Goal: Information Seeking & Learning: Learn about a topic

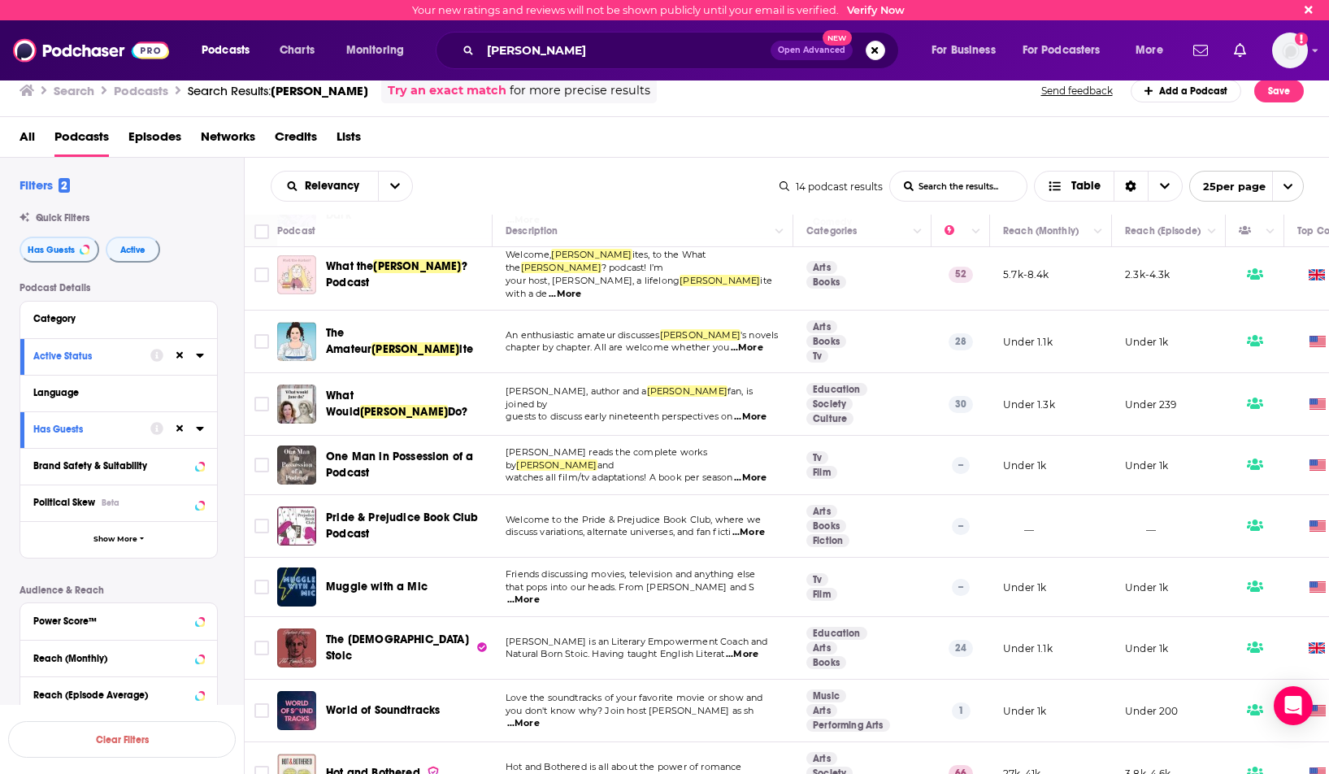
scroll to position [342, 0]
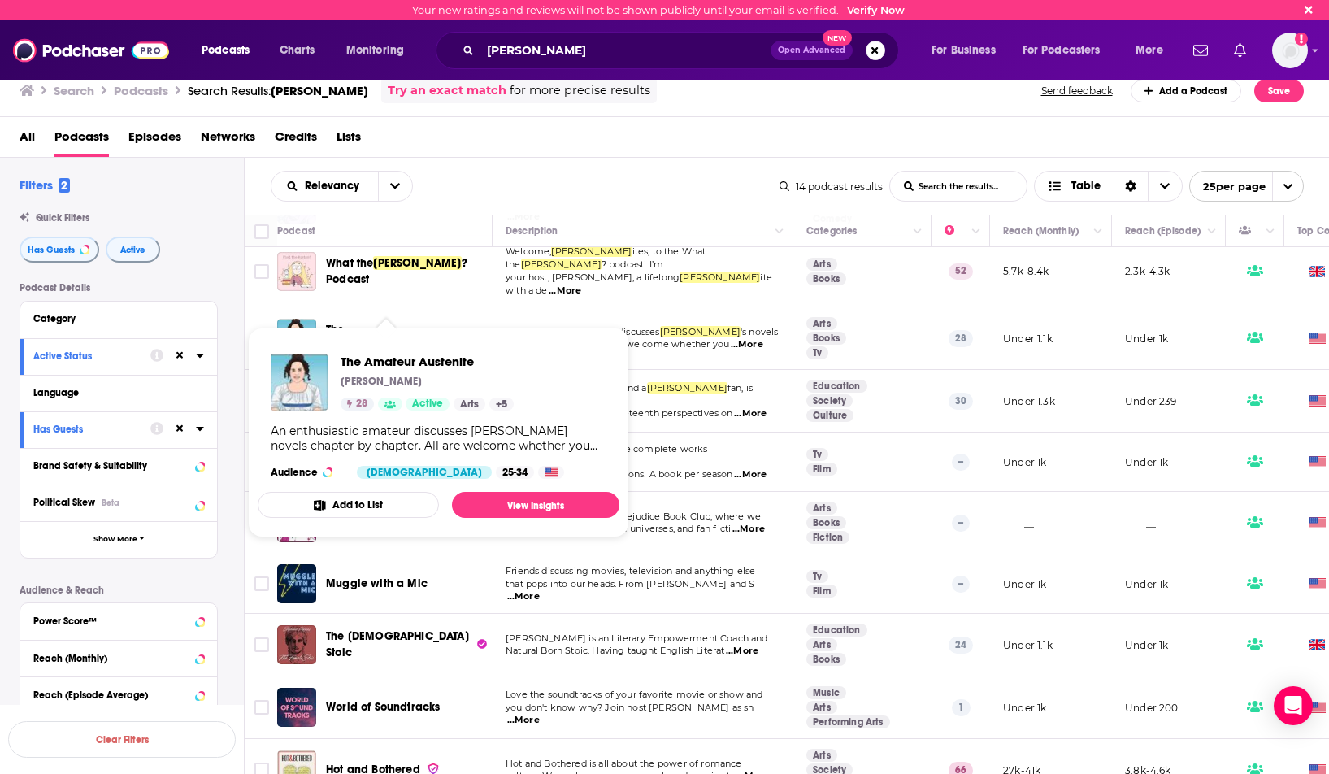
click at [403, 339] on span "[PERSON_NAME]" at bounding box center [416, 346] width 88 height 14
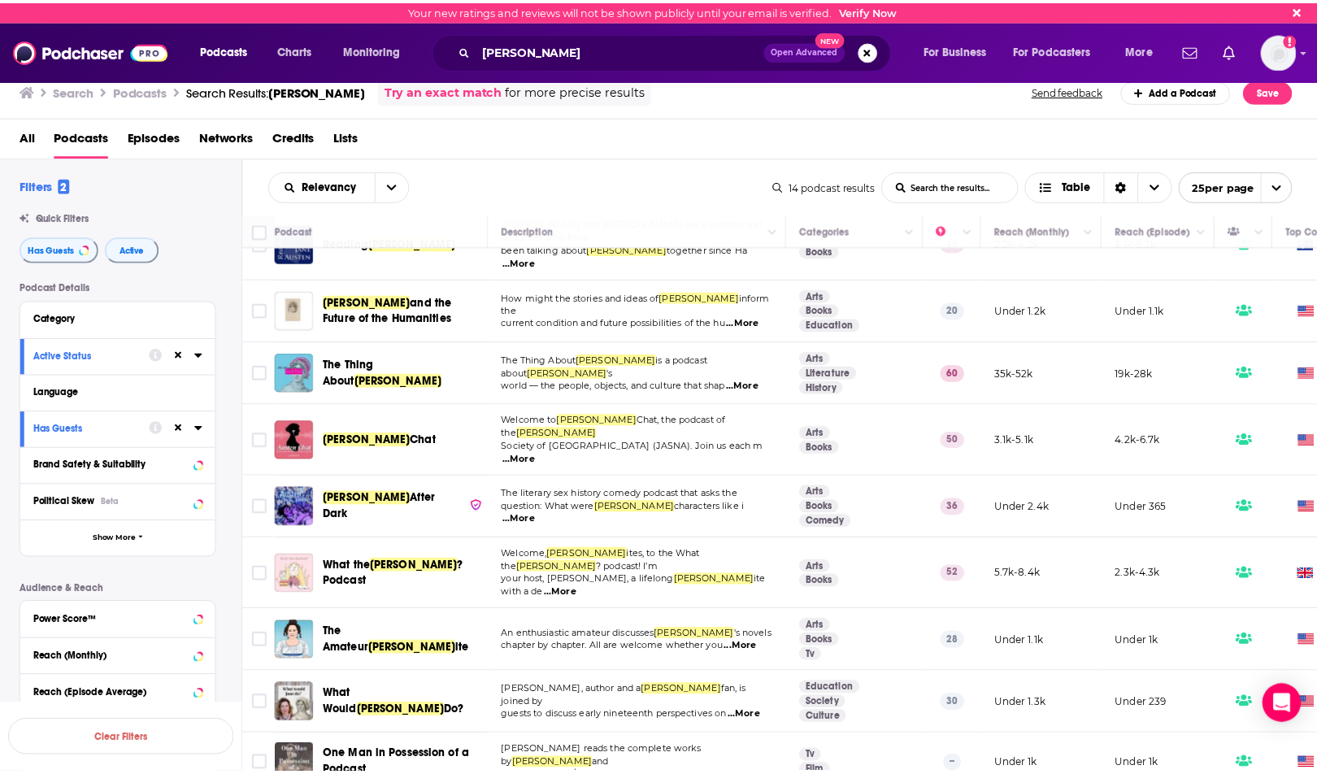
scroll to position [0, 0]
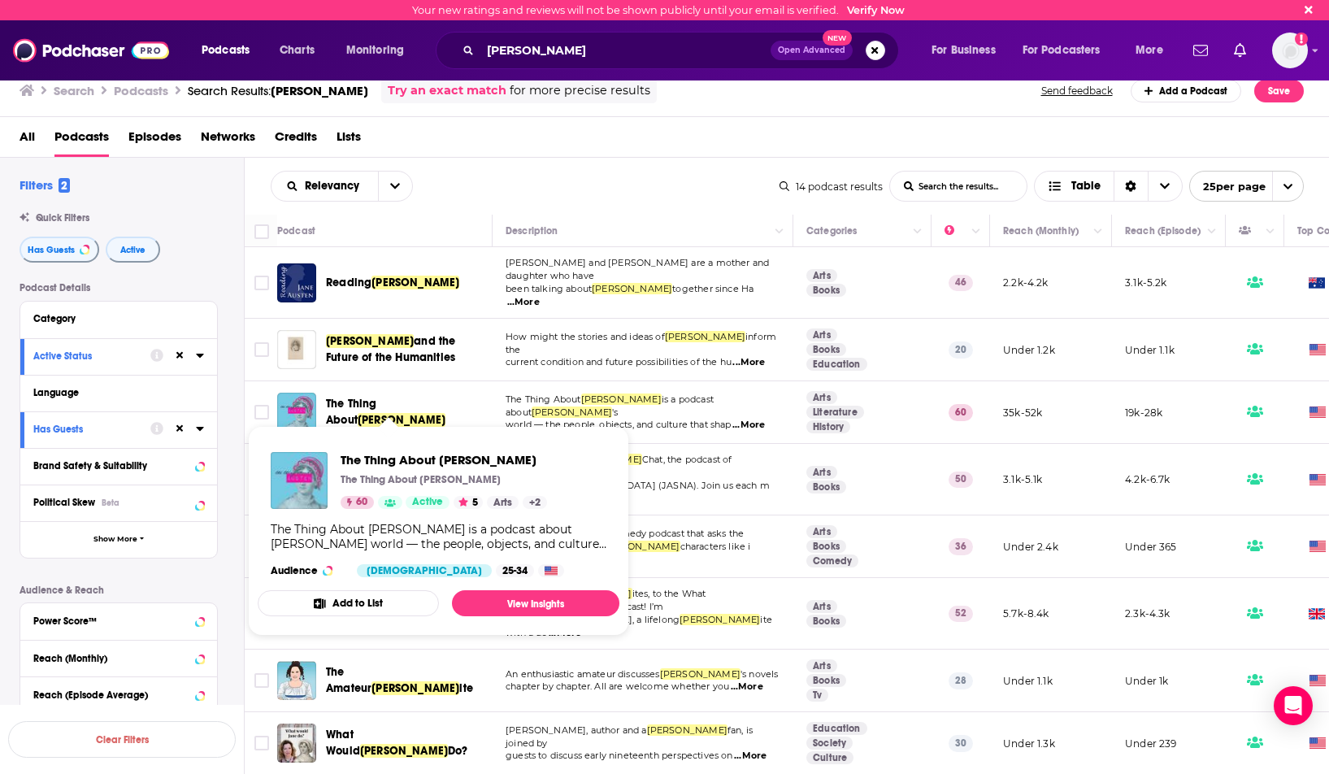
click at [437, 413] on span "Austen" at bounding box center [402, 420] width 88 height 14
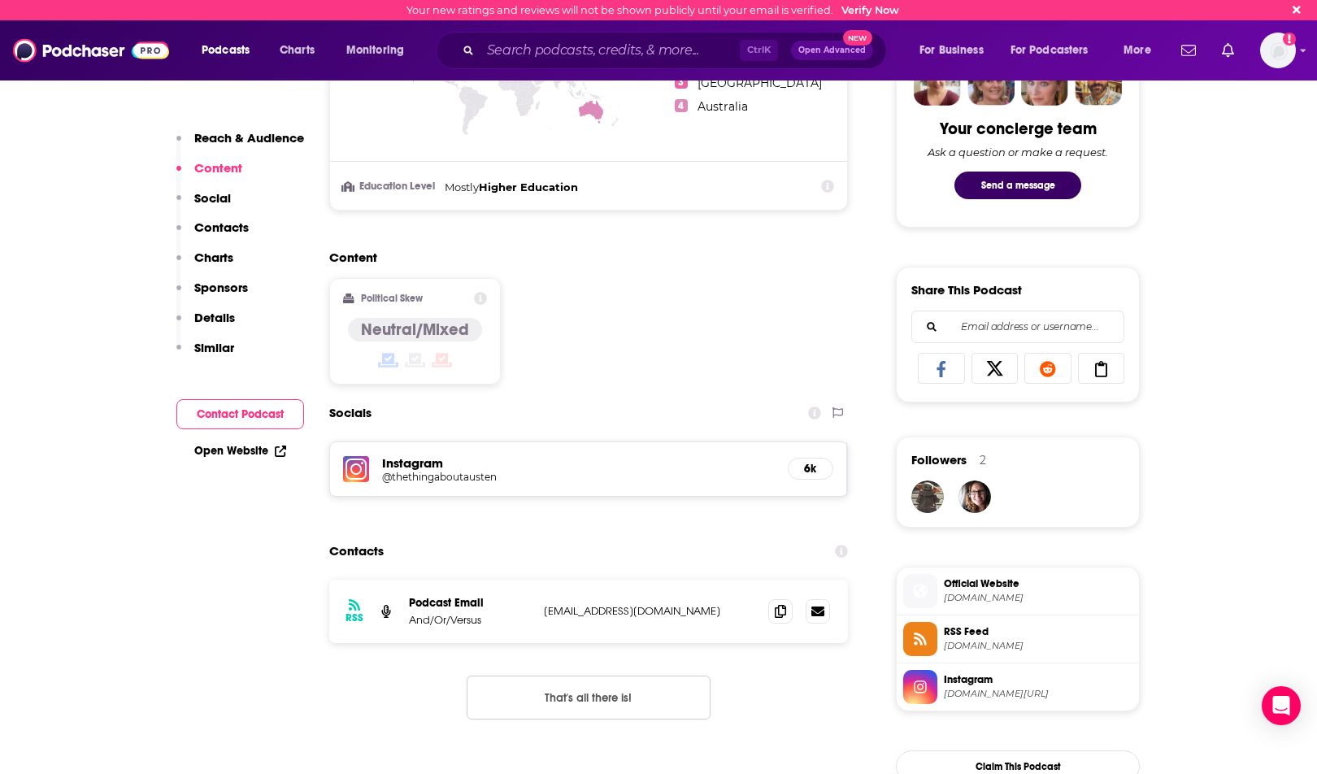
scroll to position [976, 0]
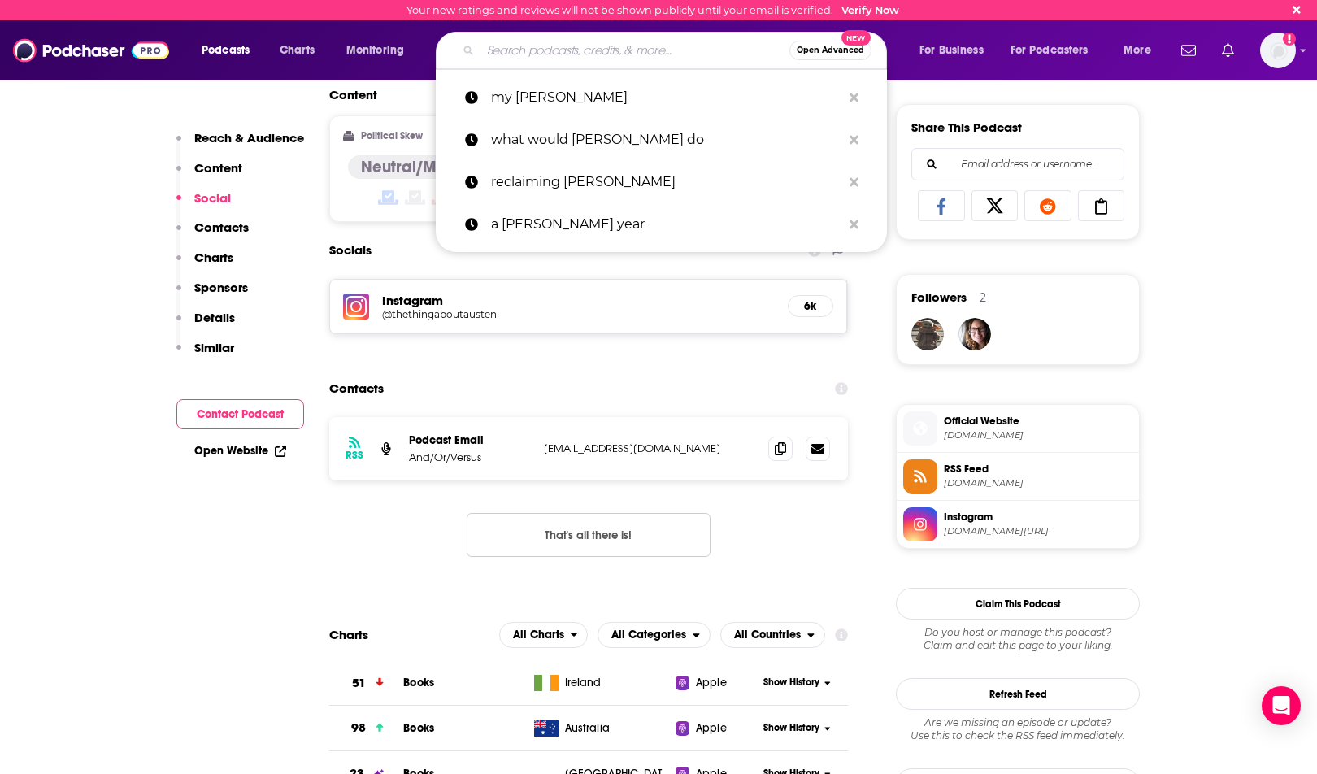
click at [517, 47] on input "Search podcasts, credits, & more..." at bounding box center [635, 50] width 309 height 26
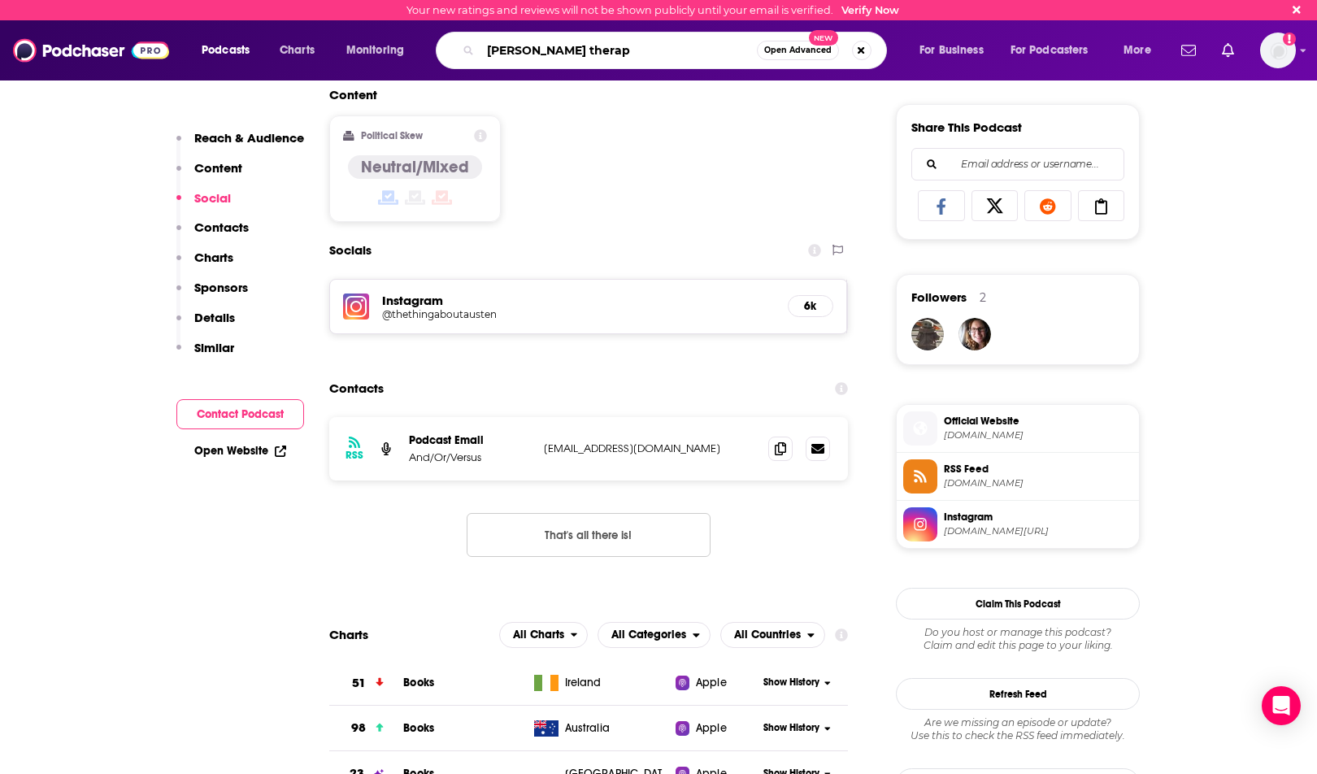
type input "austen therapy"
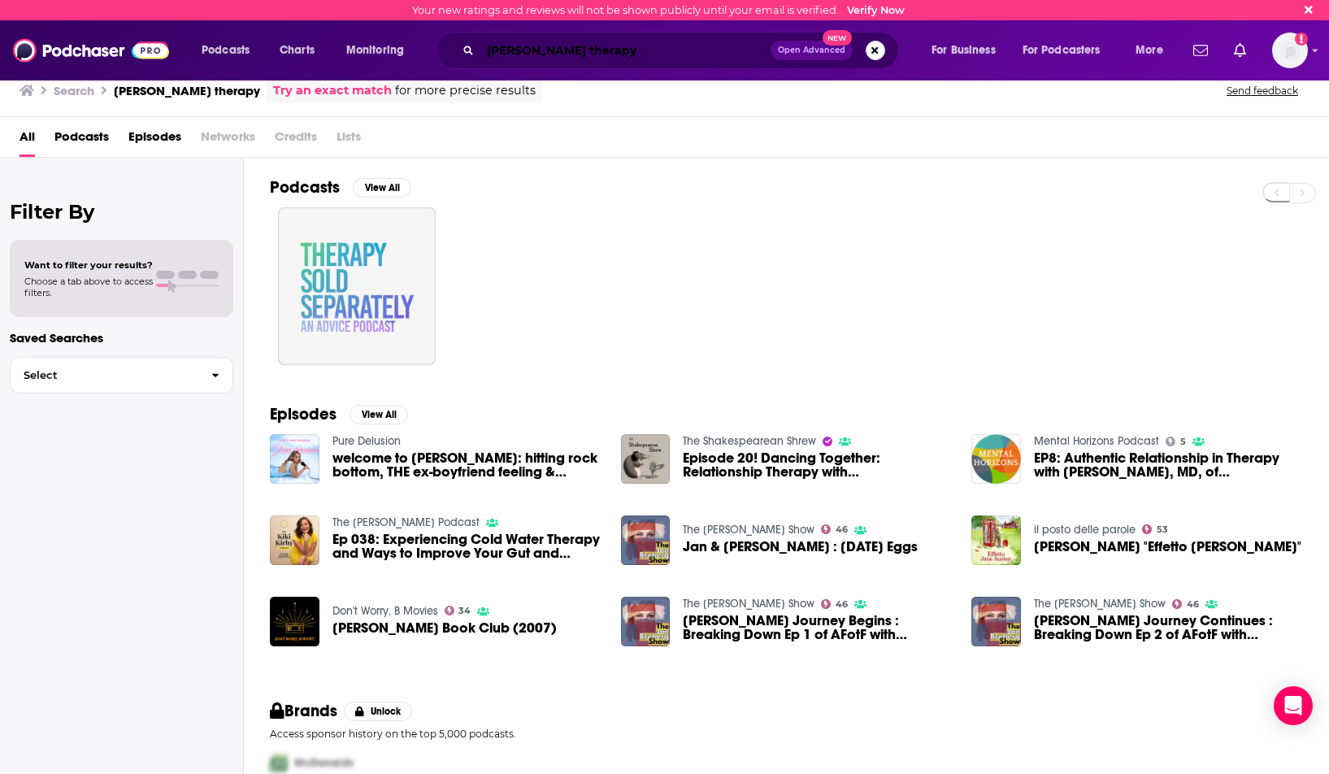
click at [716, 51] on input "austen therapy" at bounding box center [626, 50] width 290 height 26
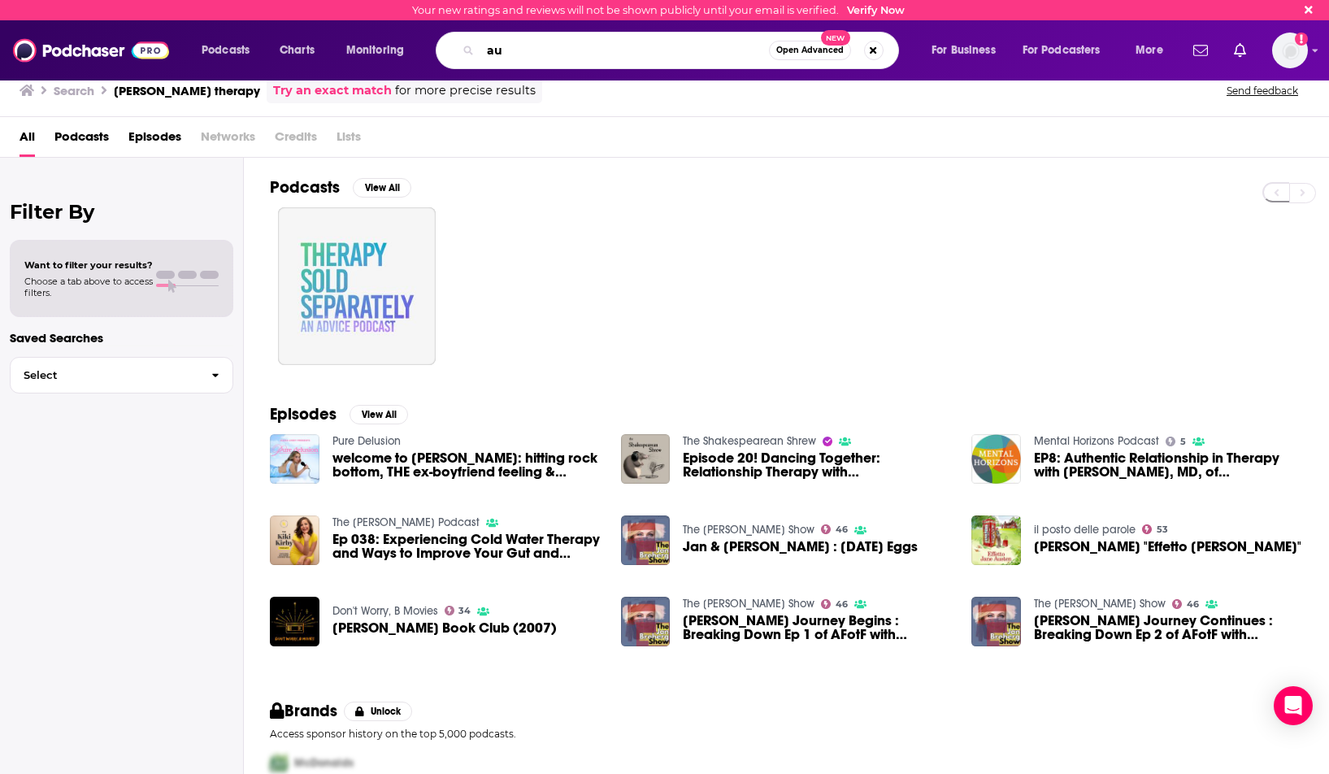
type input "a"
type input "the Pemberley podcast"
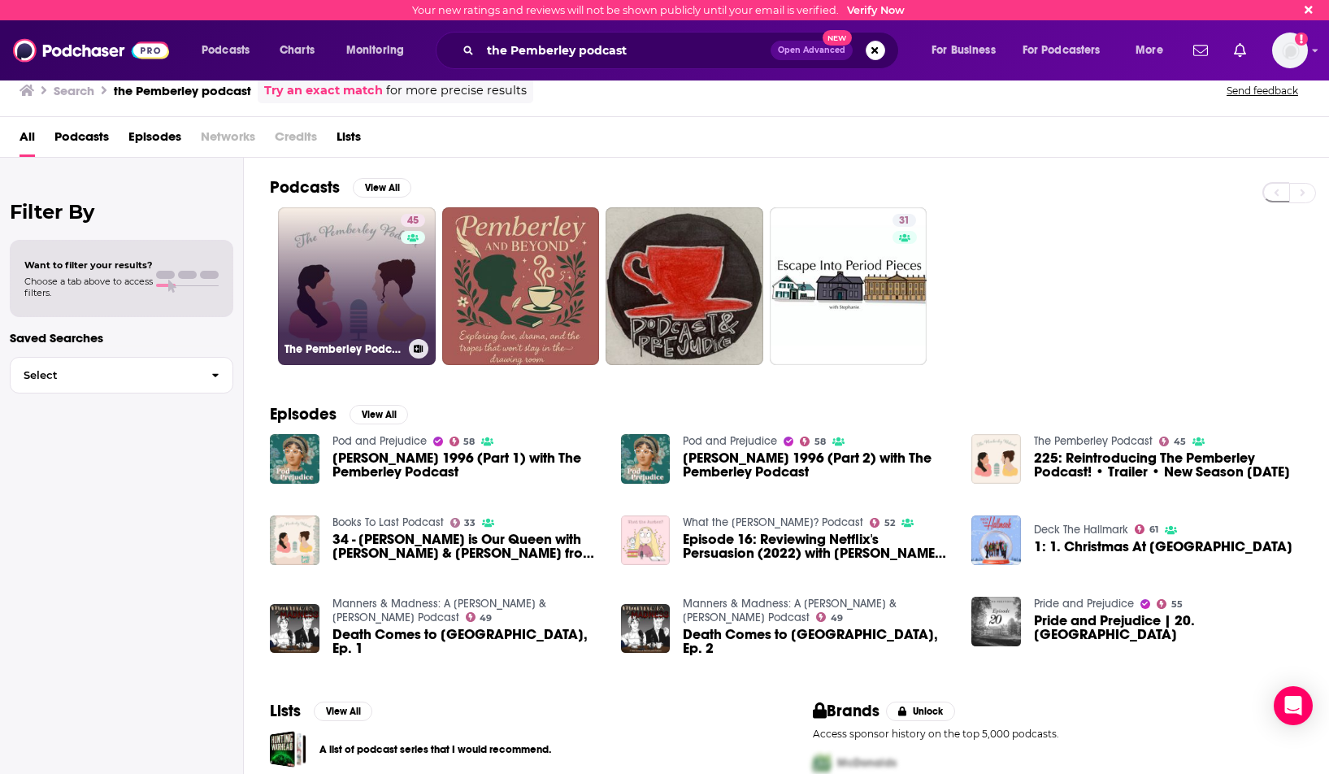
click at [404, 346] on div "The Pemberley Podcast" at bounding box center [357, 349] width 145 height 20
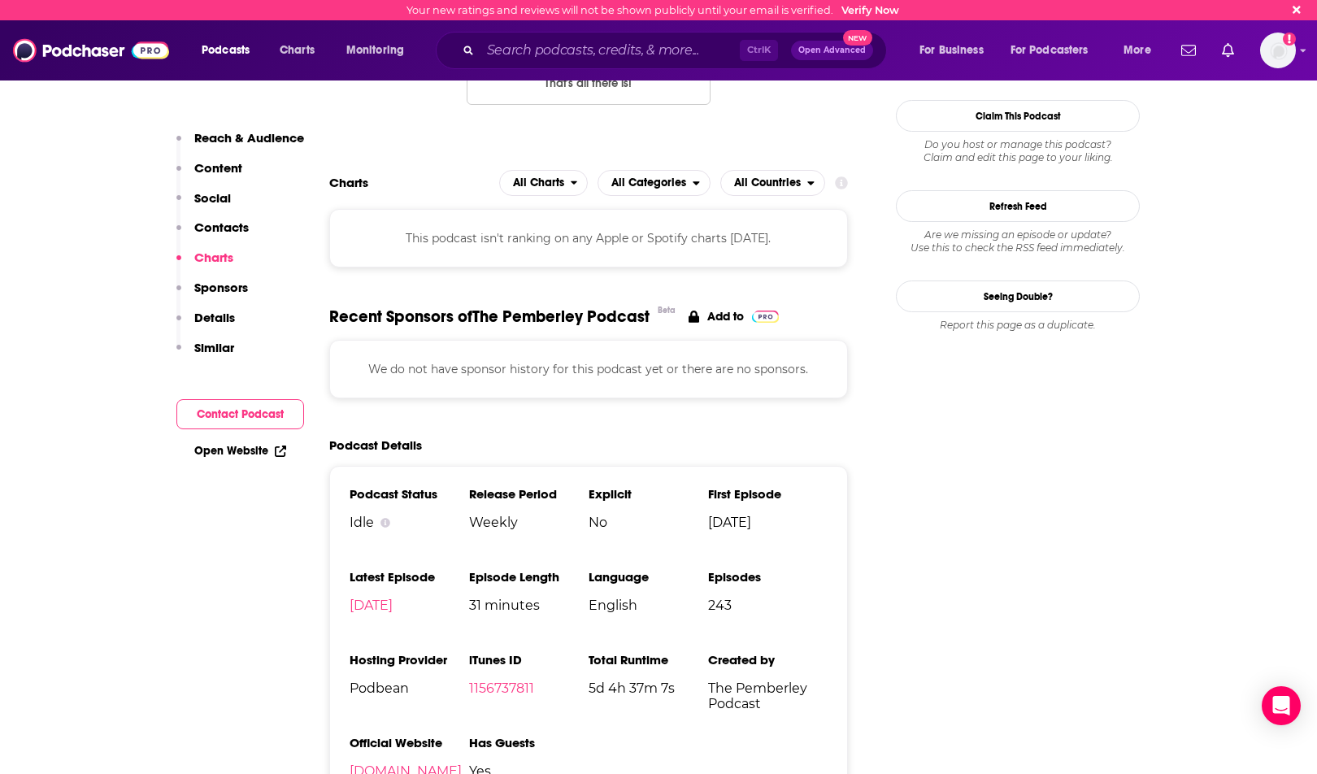
scroll to position [1382, 0]
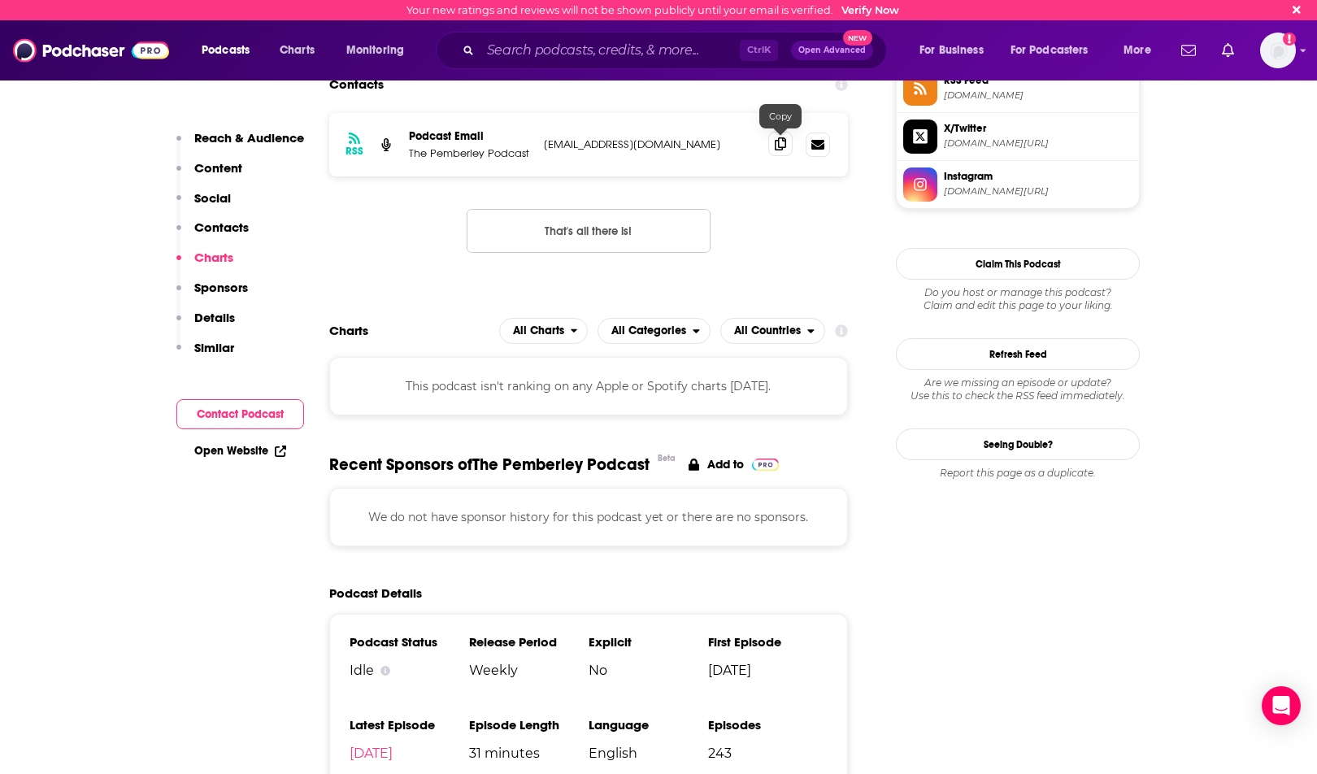
click at [781, 144] on icon at bounding box center [780, 143] width 11 height 13
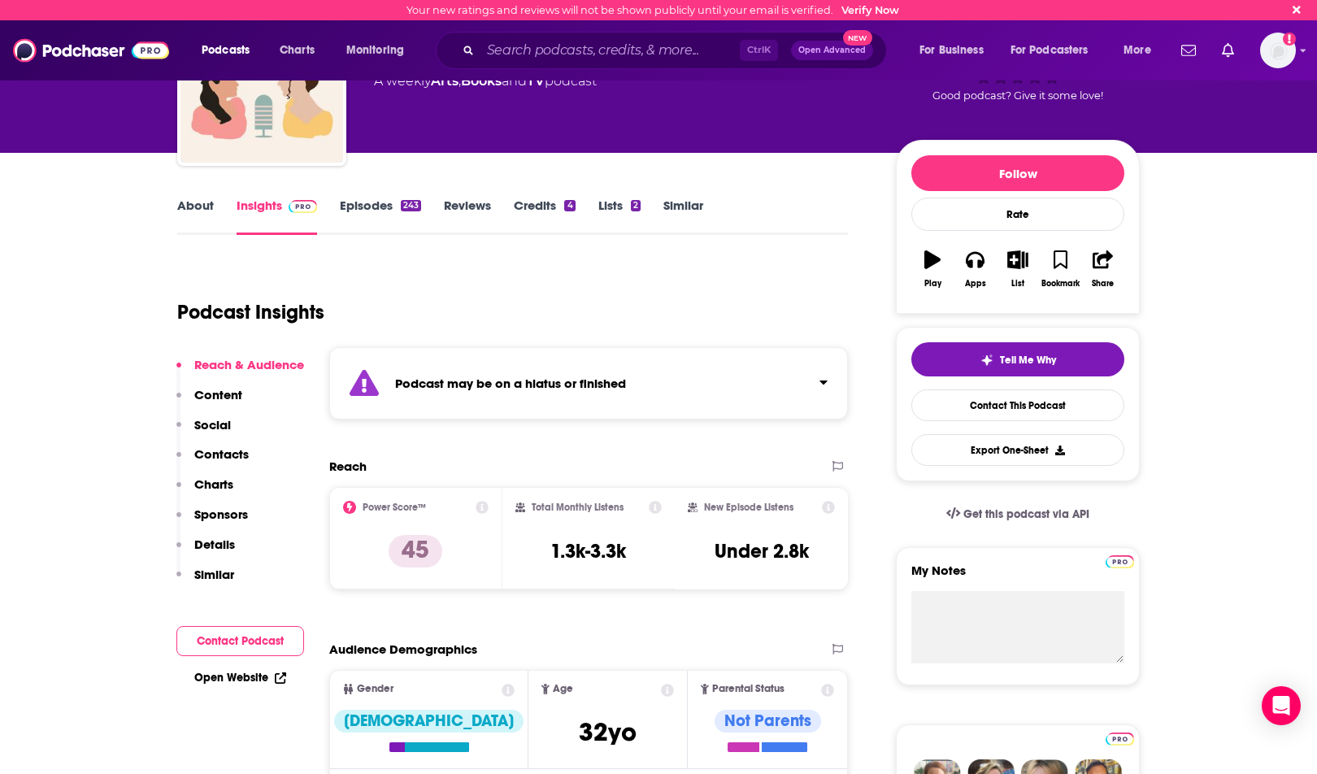
scroll to position [163, 0]
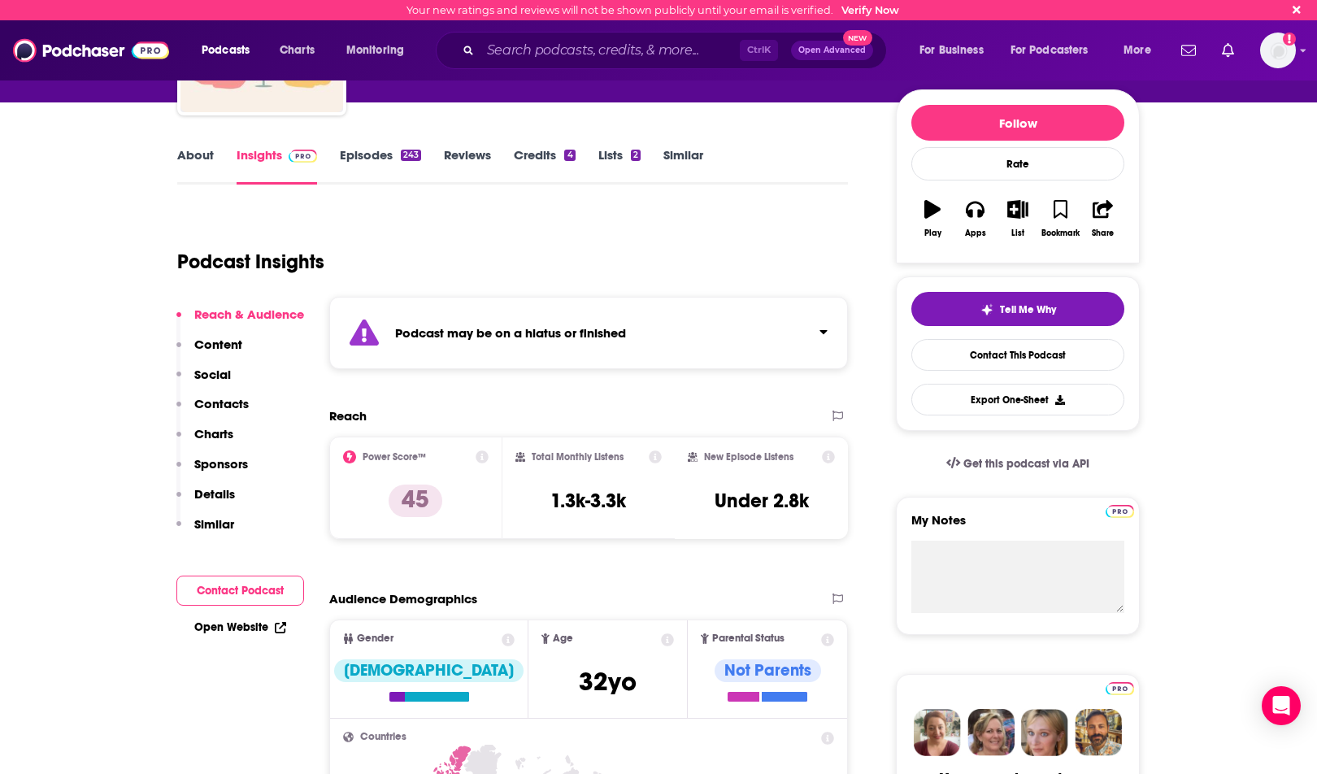
click at [210, 168] on link "About" at bounding box center [195, 165] width 37 height 37
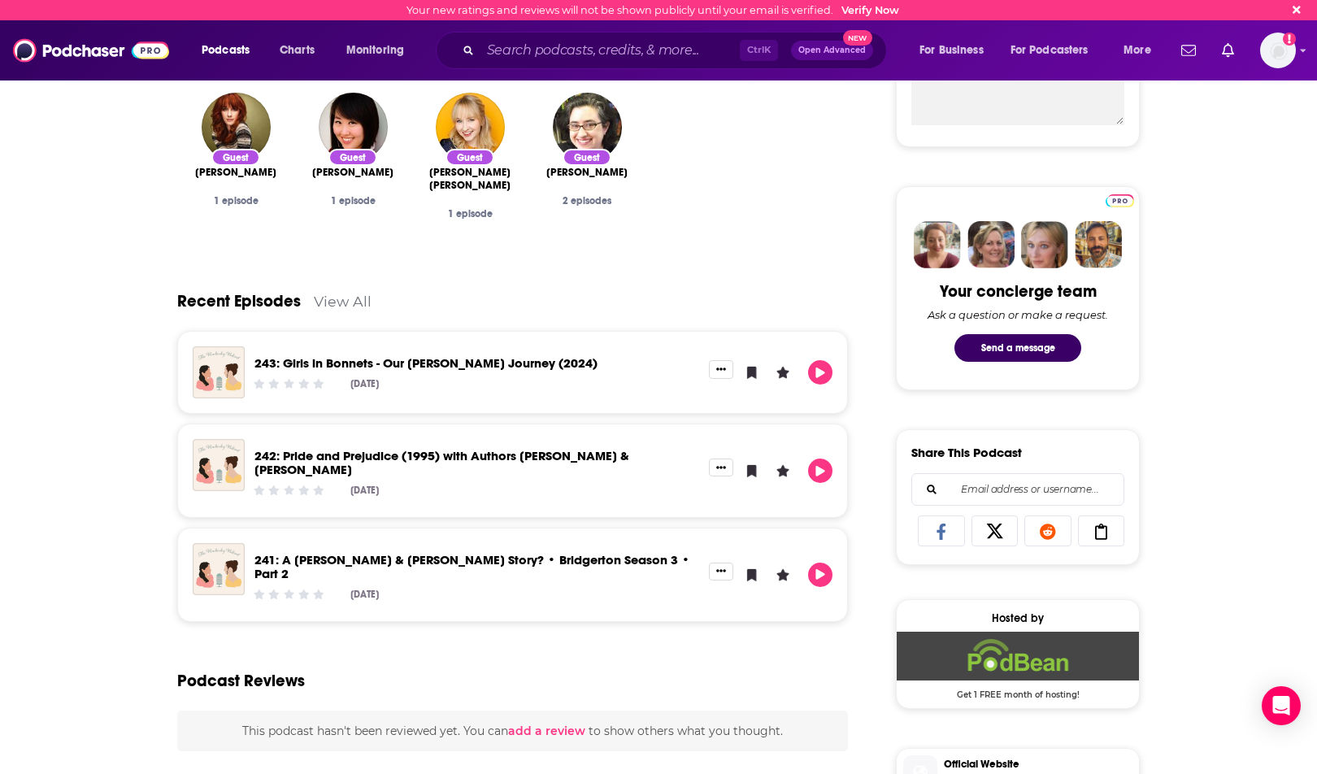
scroll to position [325, 0]
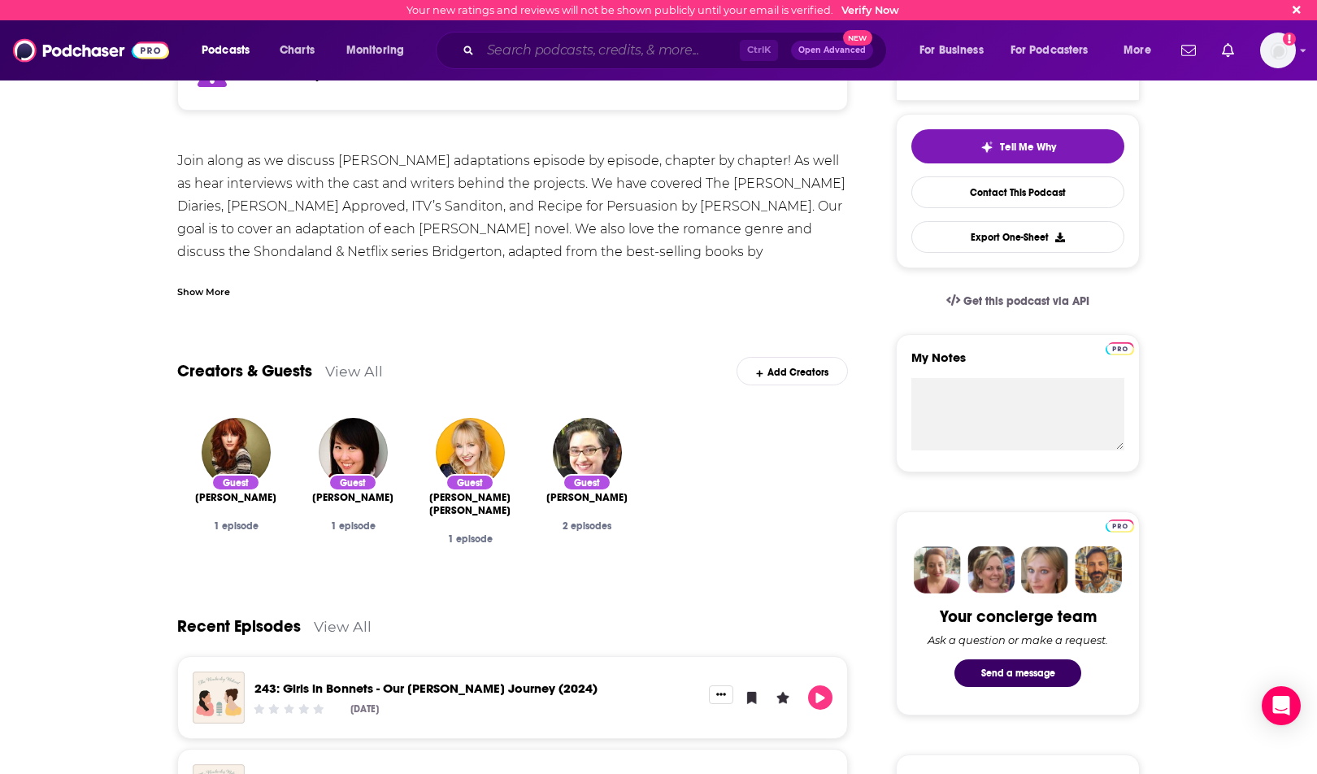
click at [622, 40] on input "Search podcasts, credits, & more..." at bounding box center [610, 50] width 259 height 26
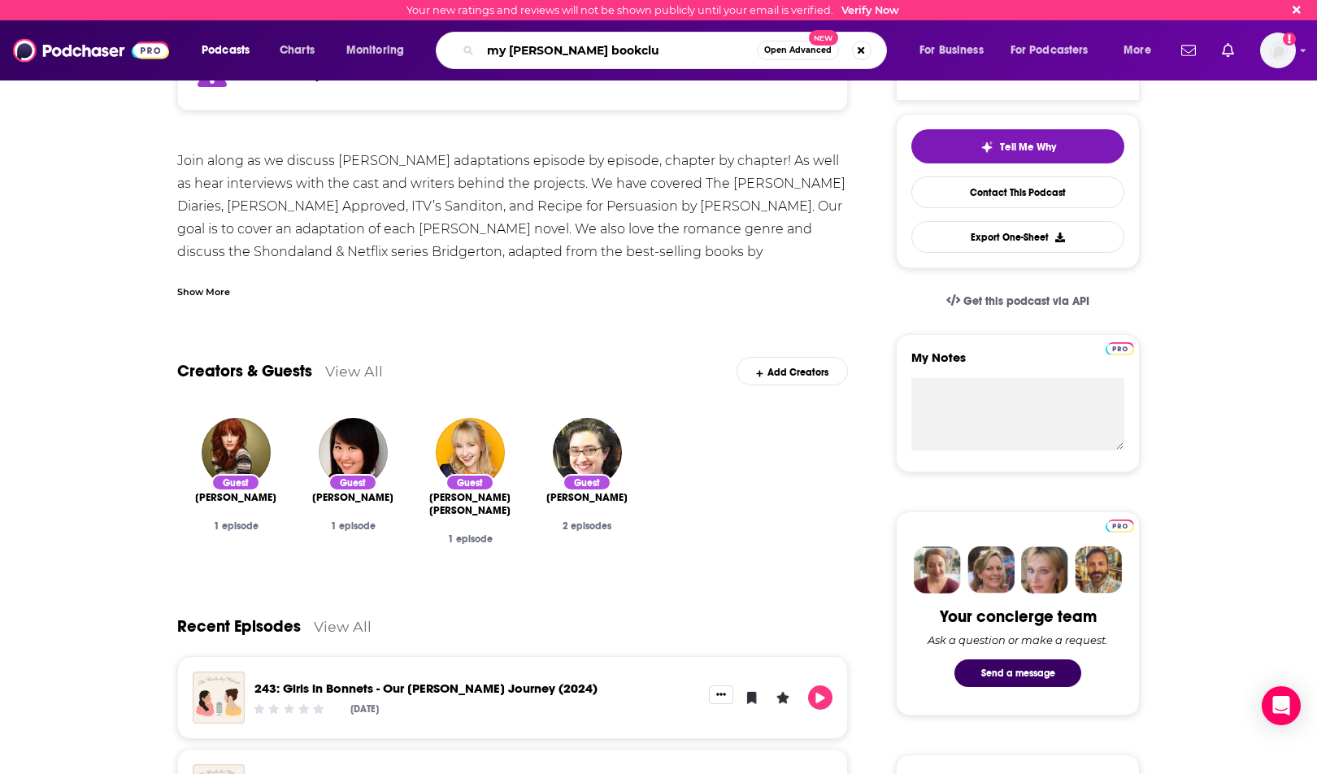
type input "my austen bookclub"
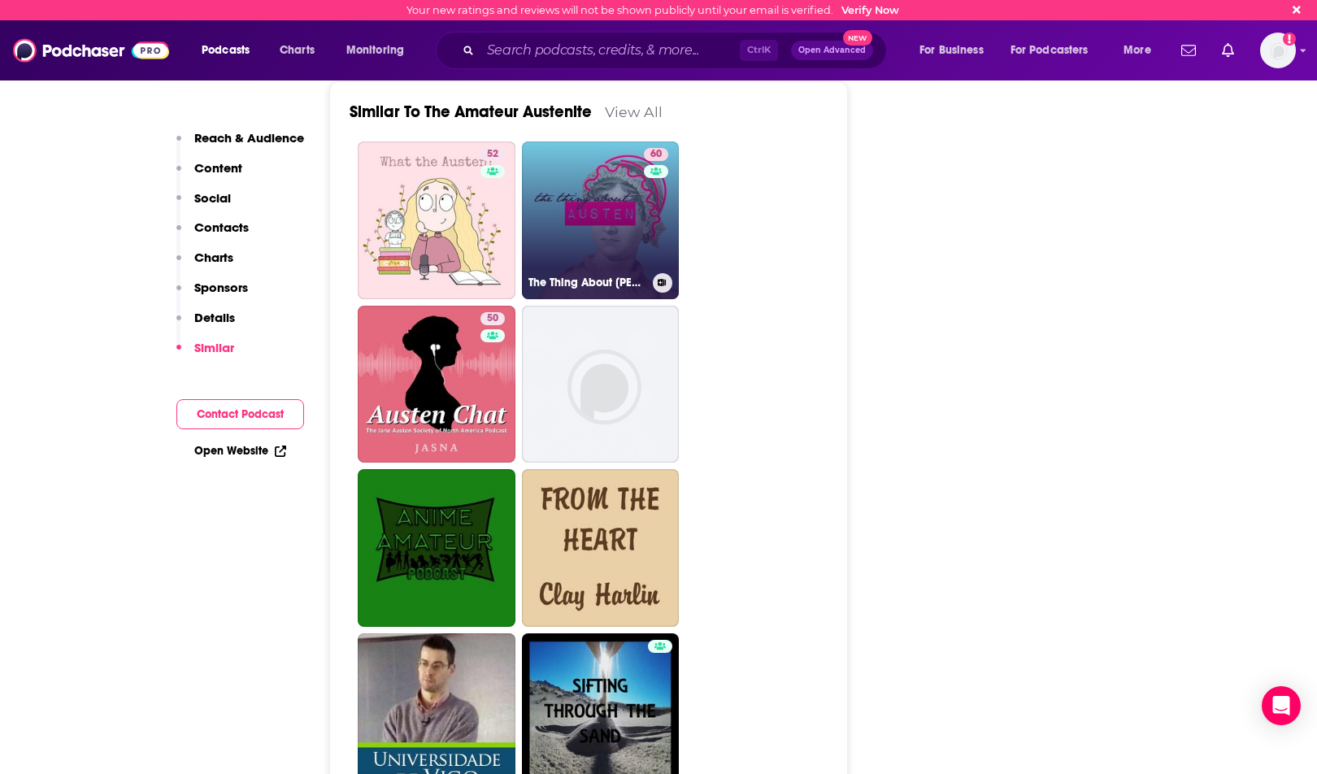
scroll to position [2195, 0]
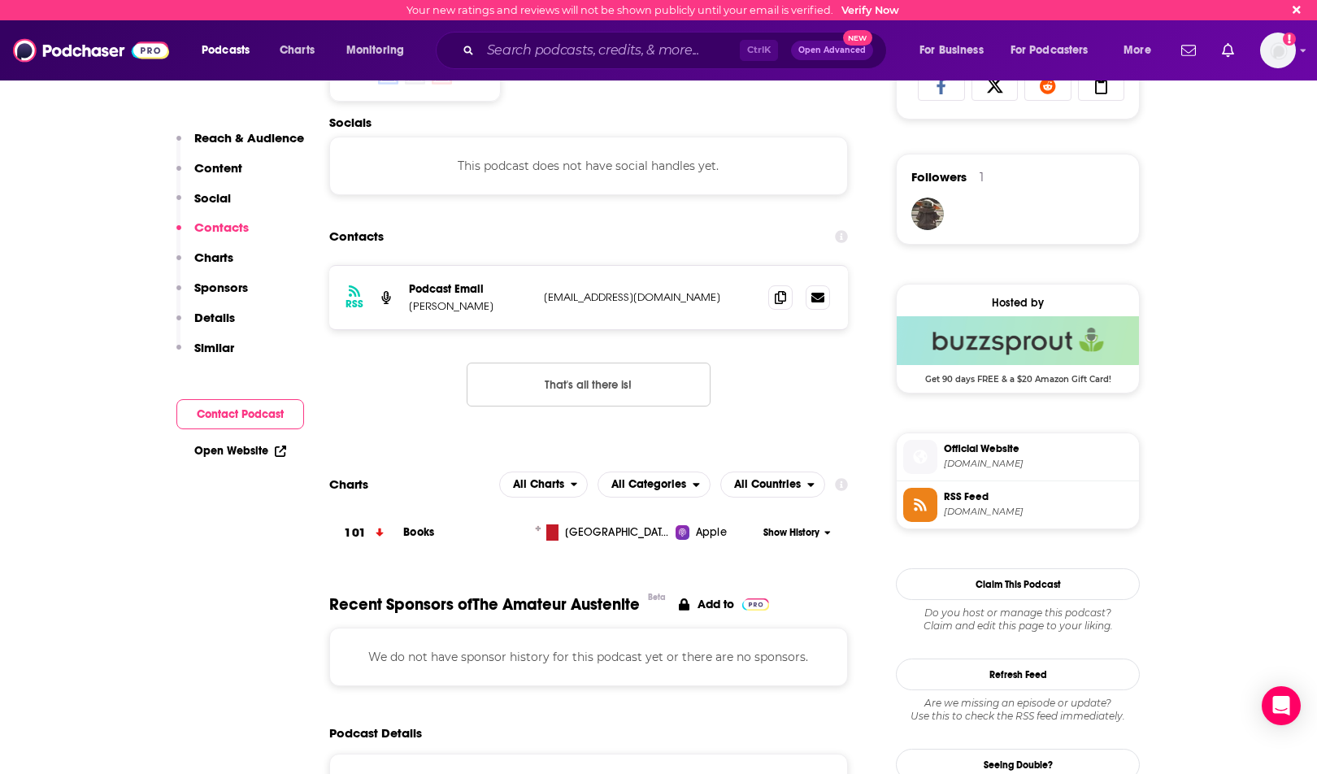
scroll to position [1057, 0]
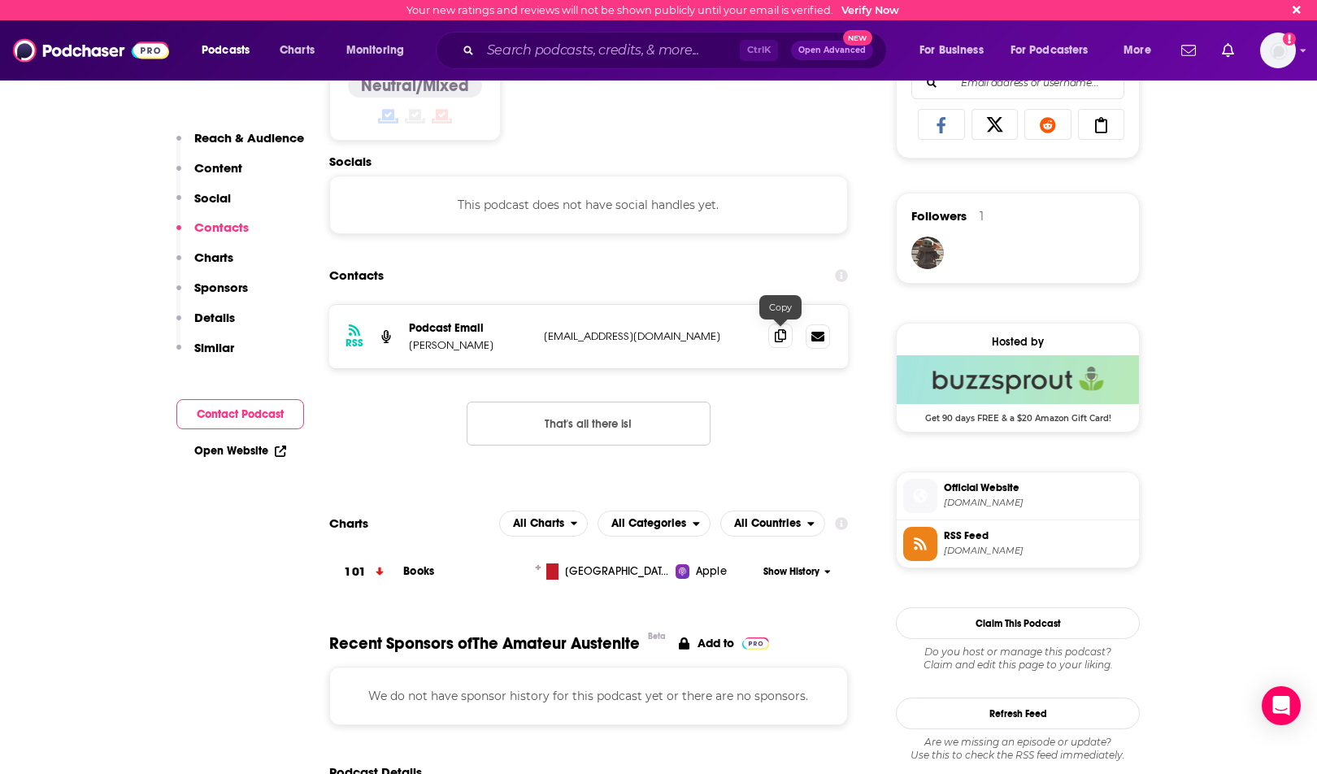
click at [775, 336] on icon at bounding box center [780, 335] width 11 height 13
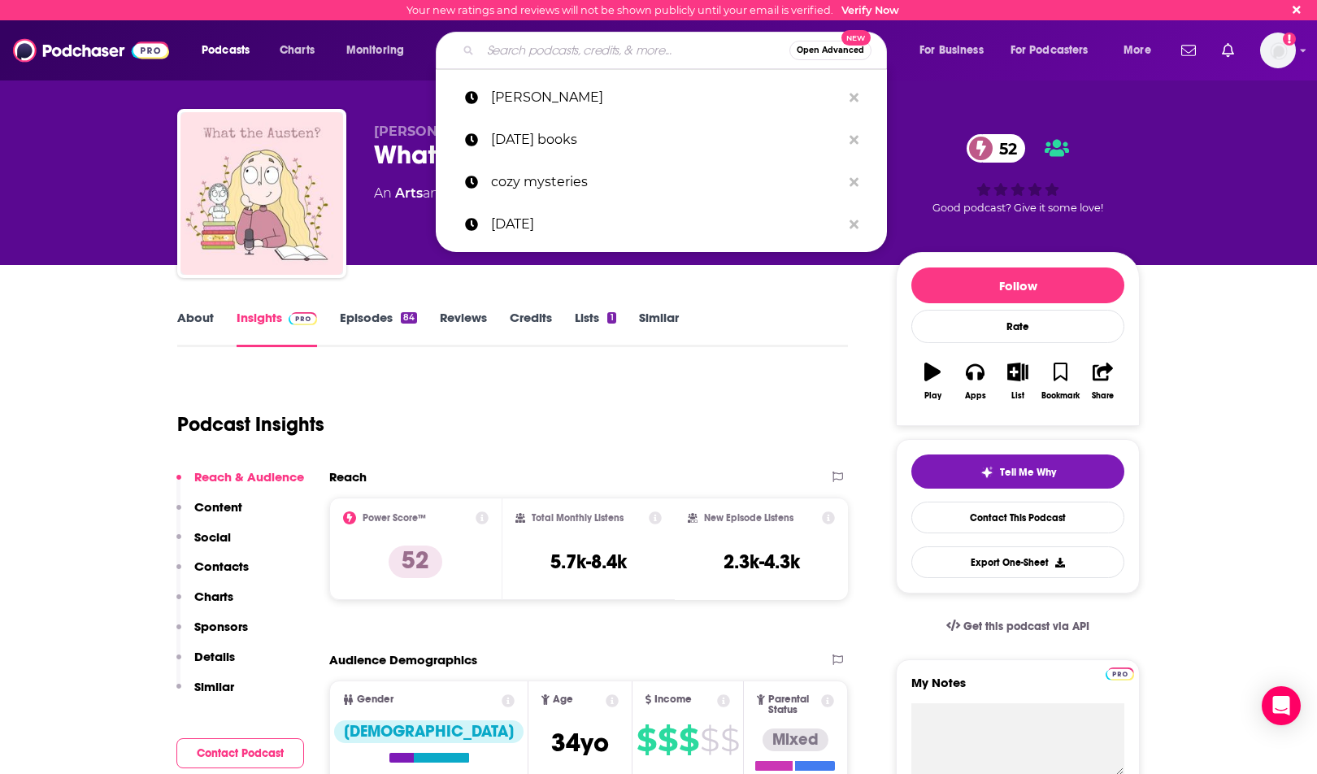
click at [577, 54] on input "Search podcasts, credits, & more..." at bounding box center [635, 50] width 309 height 26
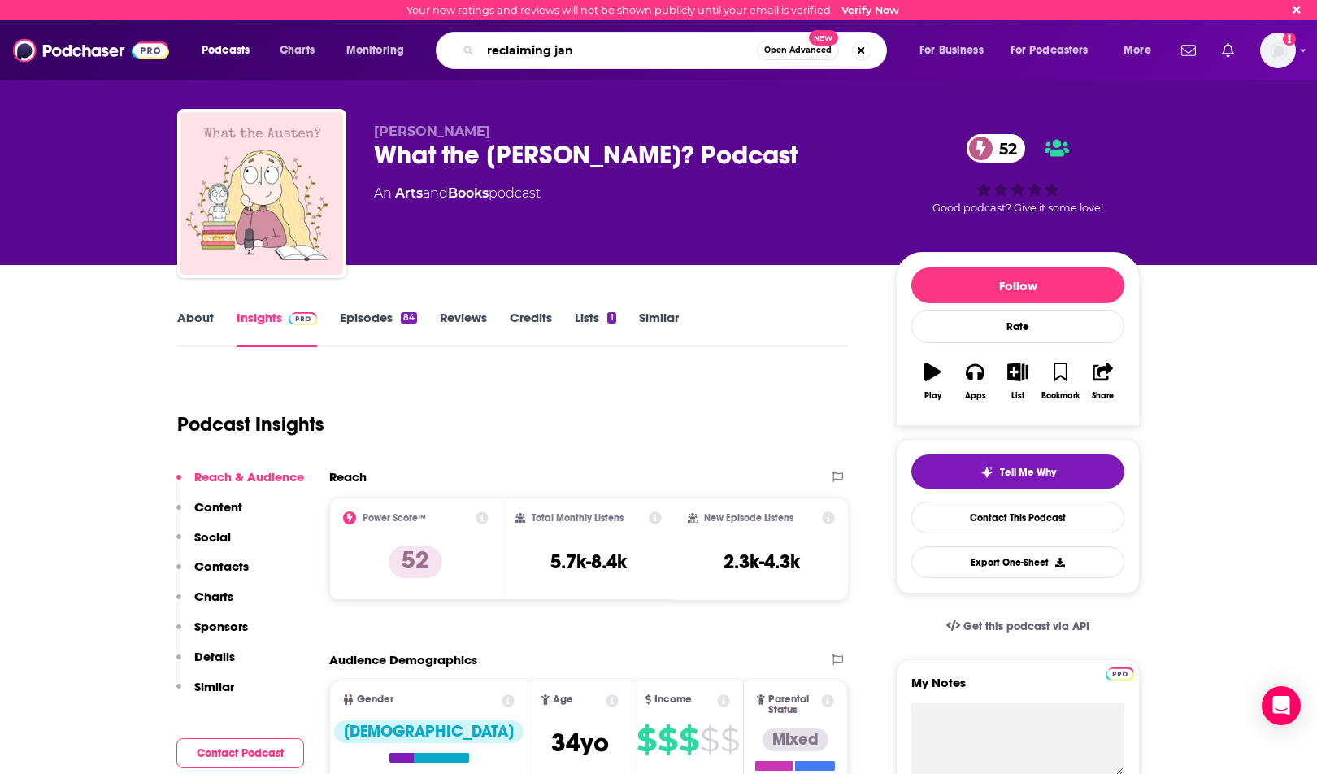
type input "reclaiming [PERSON_NAME]"
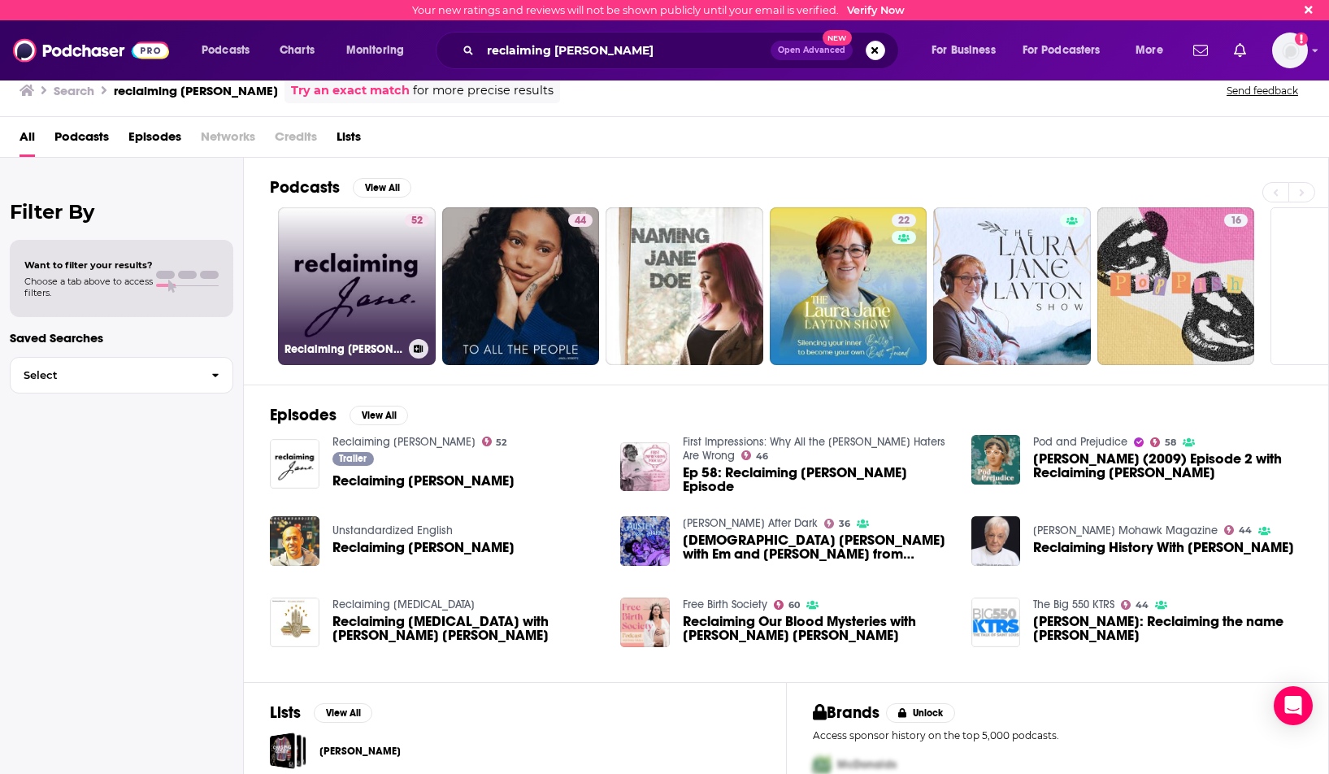
click at [397, 259] on link "52 Reclaiming Jane" at bounding box center [357, 286] width 158 height 158
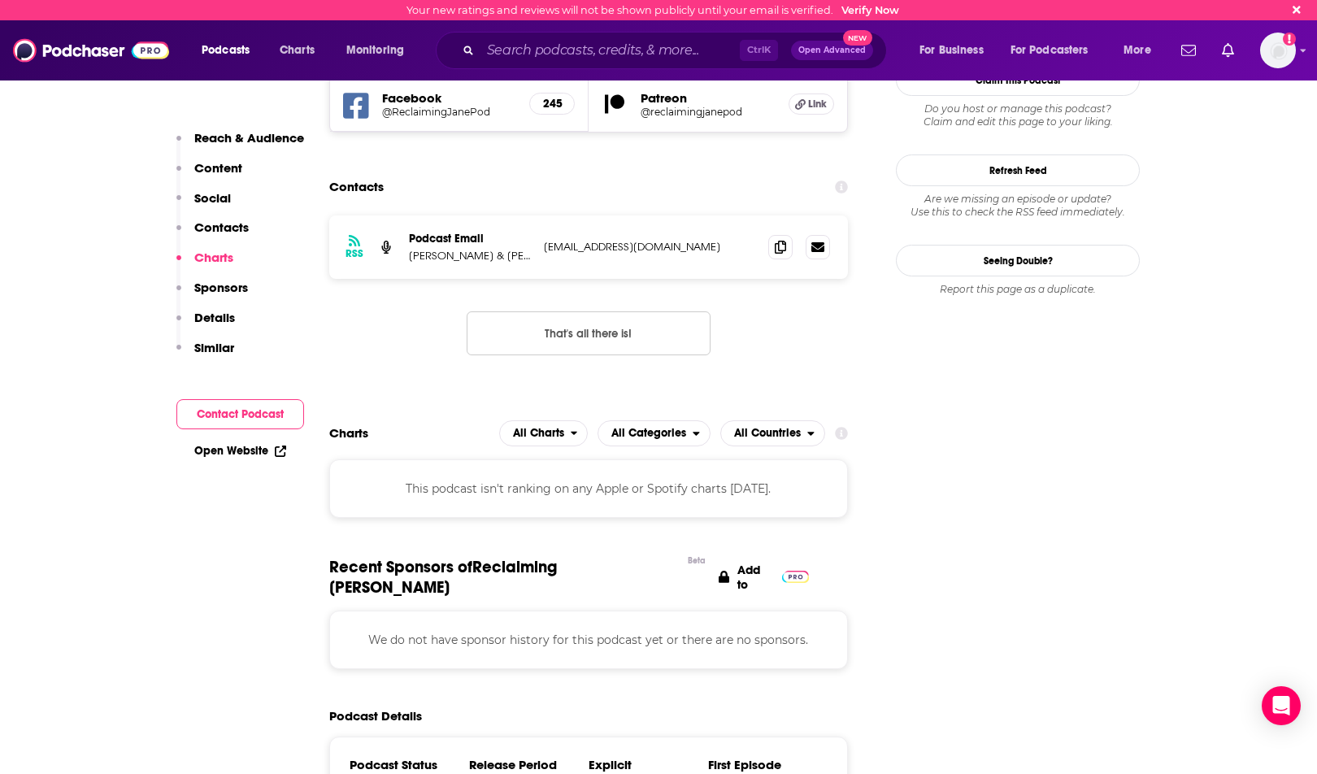
scroll to position [1301, 0]
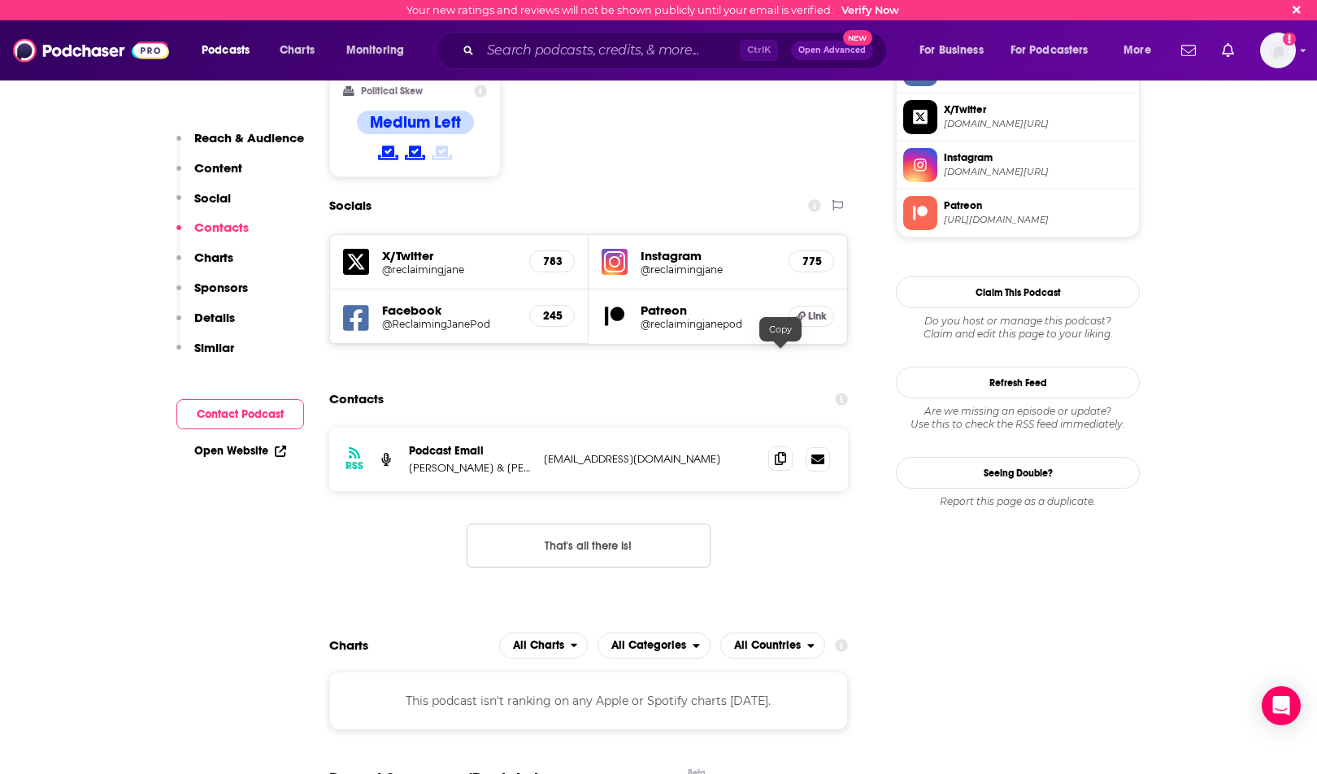
click at [776, 452] on icon at bounding box center [780, 458] width 11 height 13
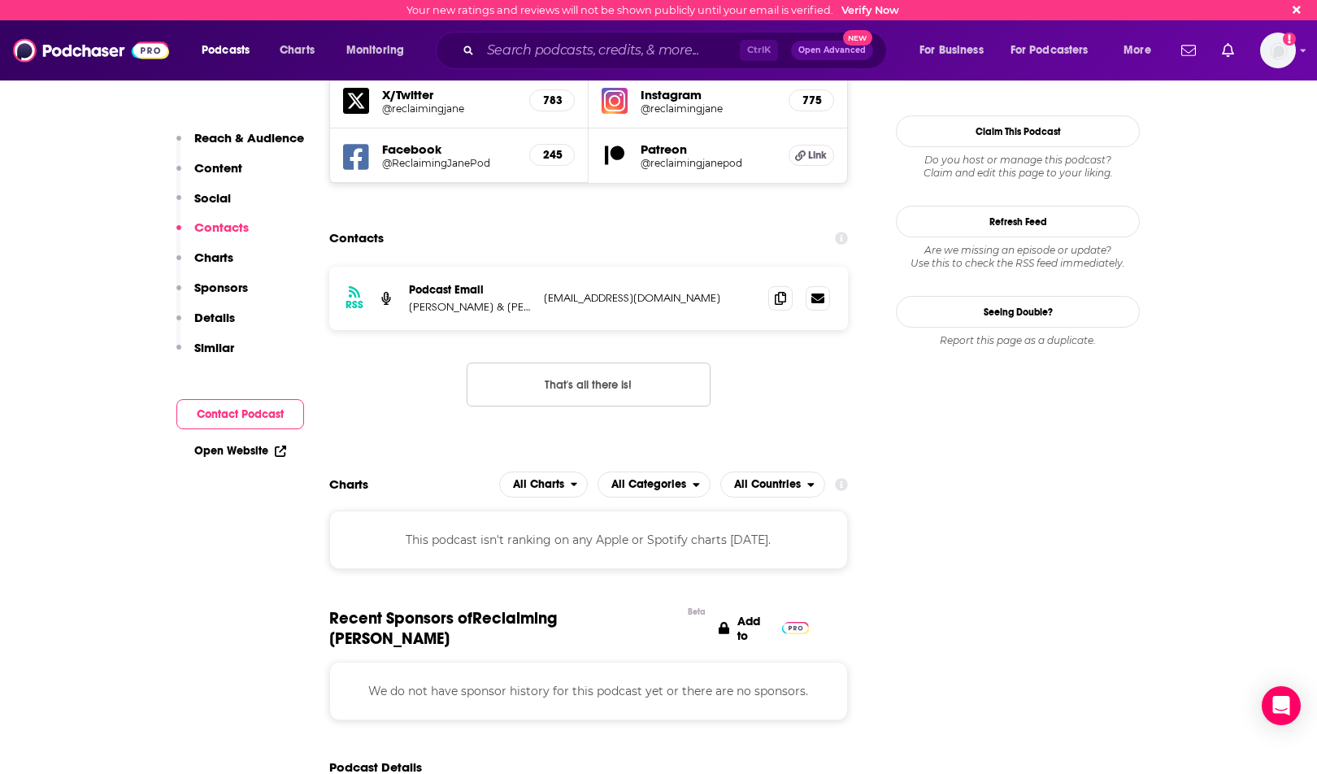
scroll to position [1464, 0]
click at [589, 289] on p "reclaimingjanepod@gmail.com" at bounding box center [649, 296] width 211 height 14
click at [495, 298] on p "Emily Davis-Hale & Lauren Wethers" at bounding box center [470, 305] width 122 height 14
click at [435, 281] on p "Podcast Email" at bounding box center [470, 288] width 122 height 14
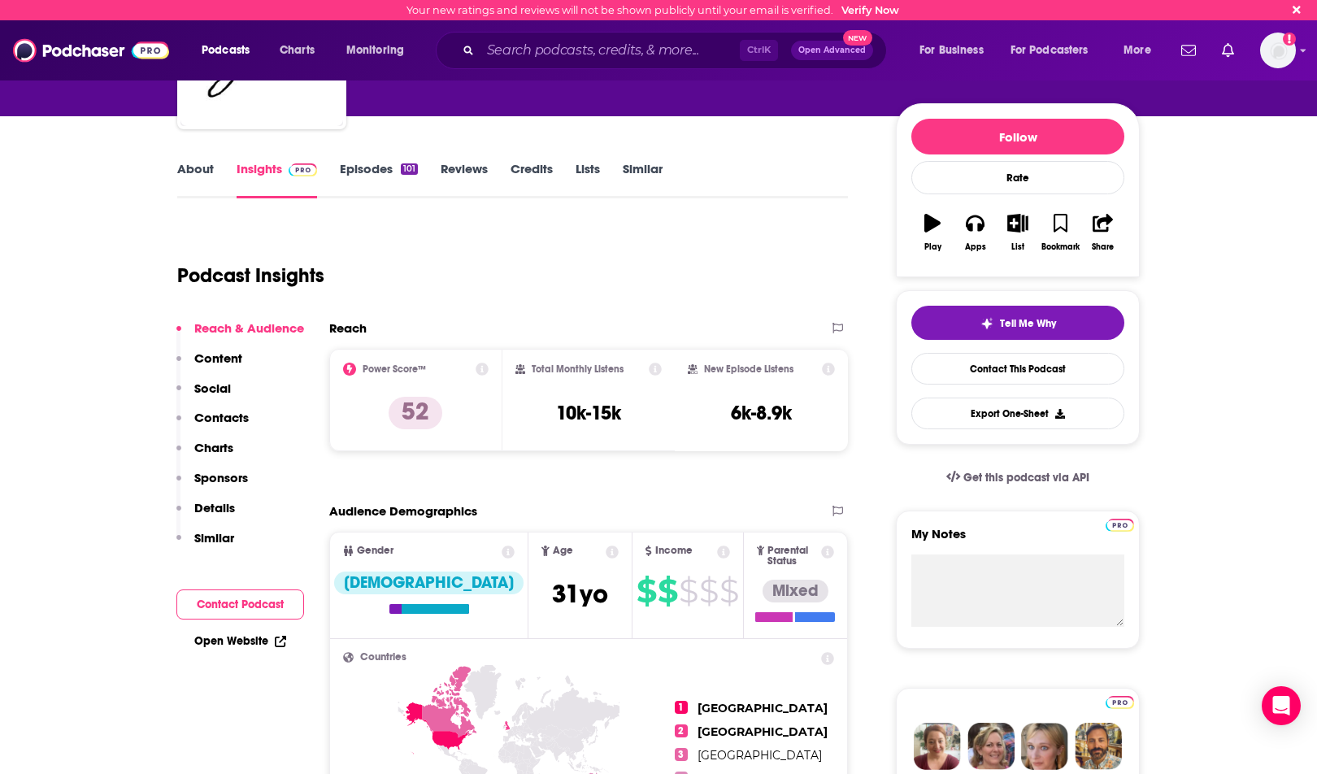
scroll to position [81, 0]
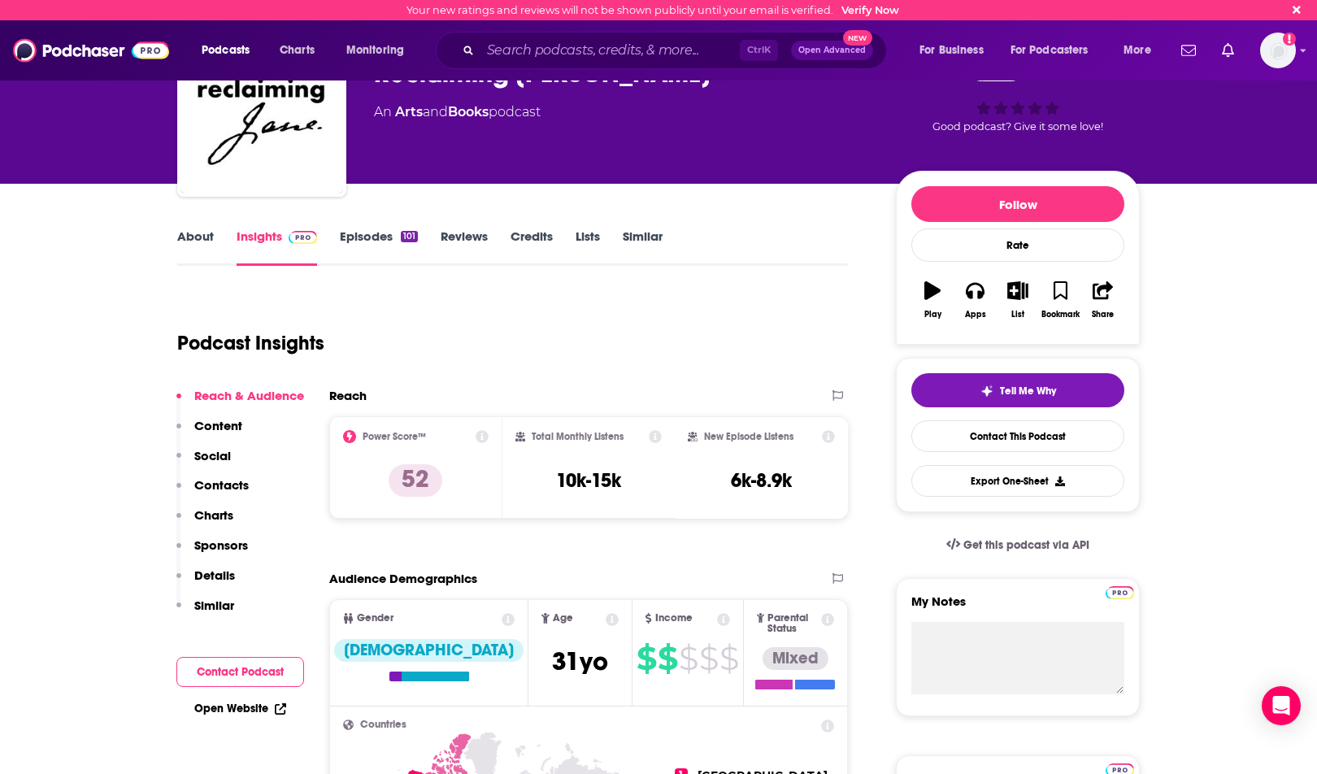
click at [201, 251] on link "About" at bounding box center [195, 246] width 37 height 37
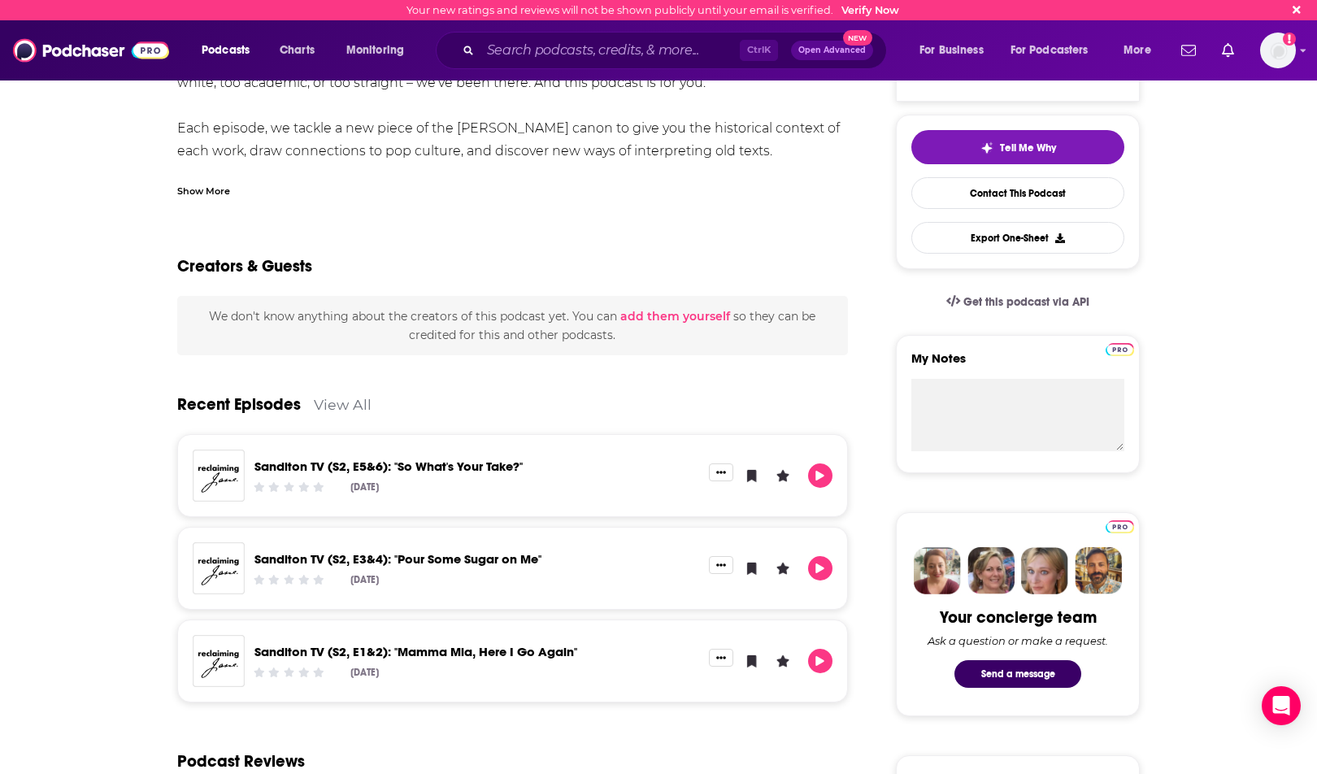
scroll to position [298, 0]
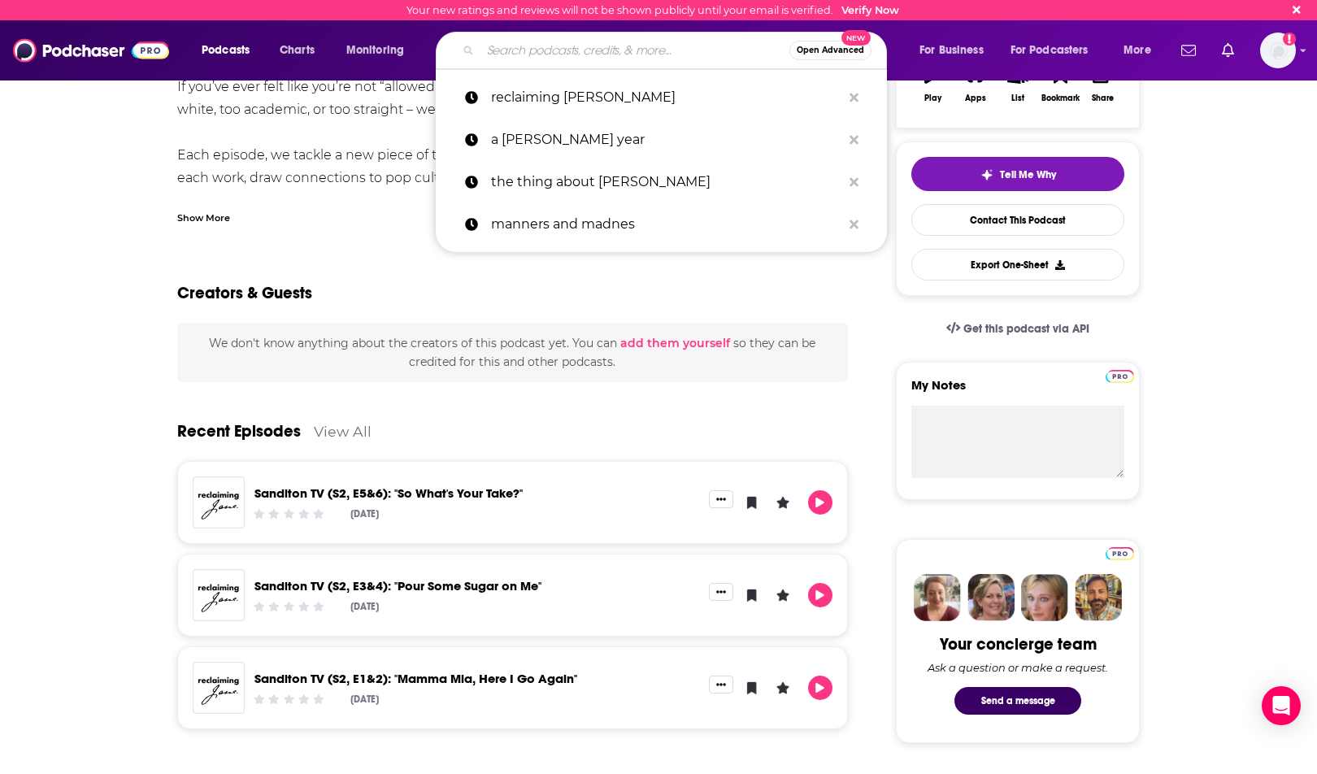
click at [544, 52] on input "Search podcasts, credits, & more..." at bounding box center [635, 50] width 309 height 26
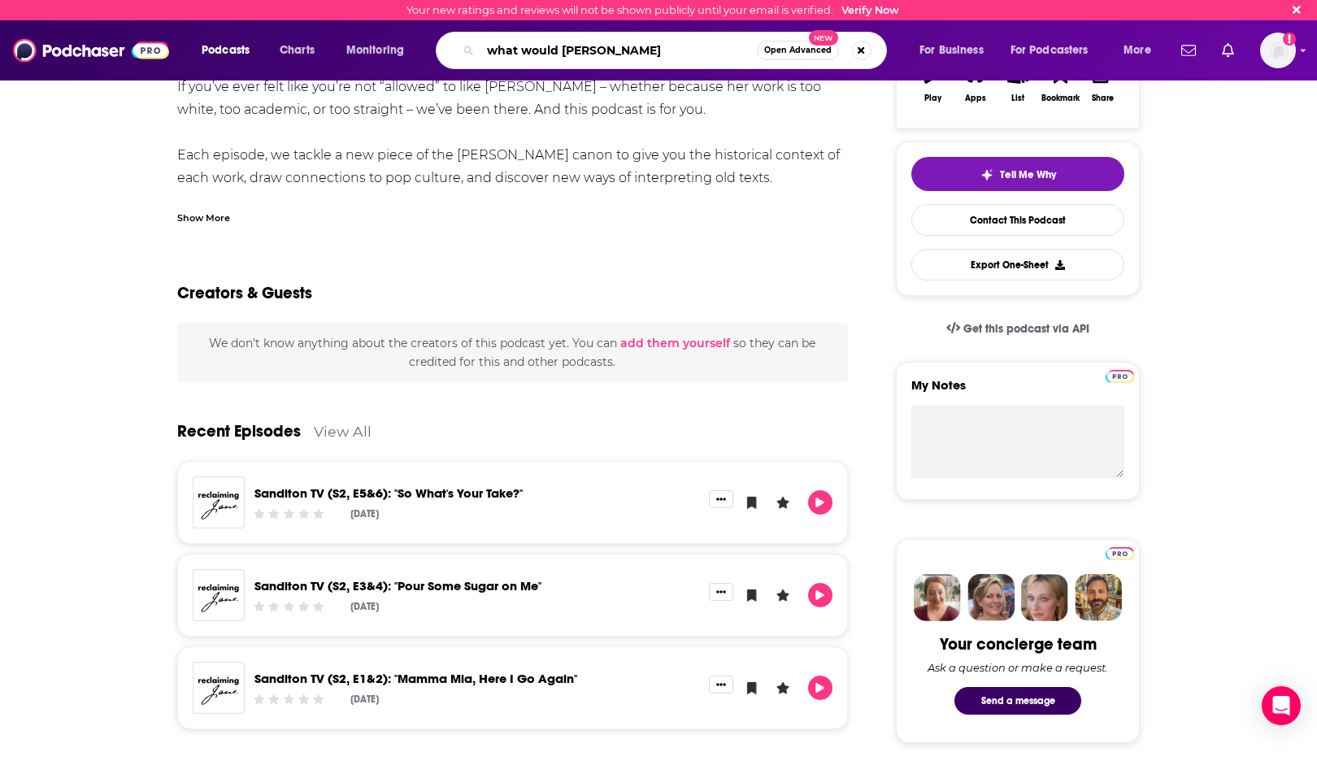
type input "what would jane do"
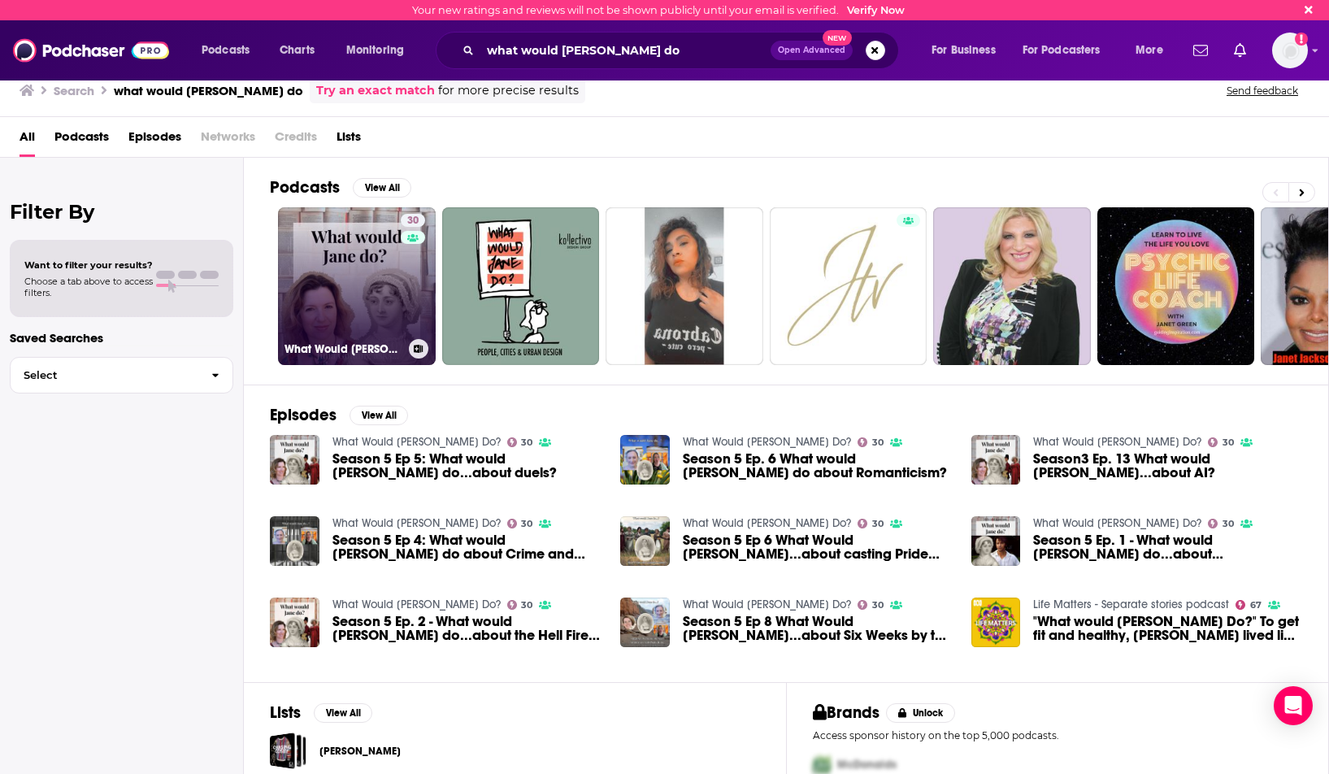
click at [393, 283] on link "30 What Would Jane Do?" at bounding box center [357, 286] width 158 height 158
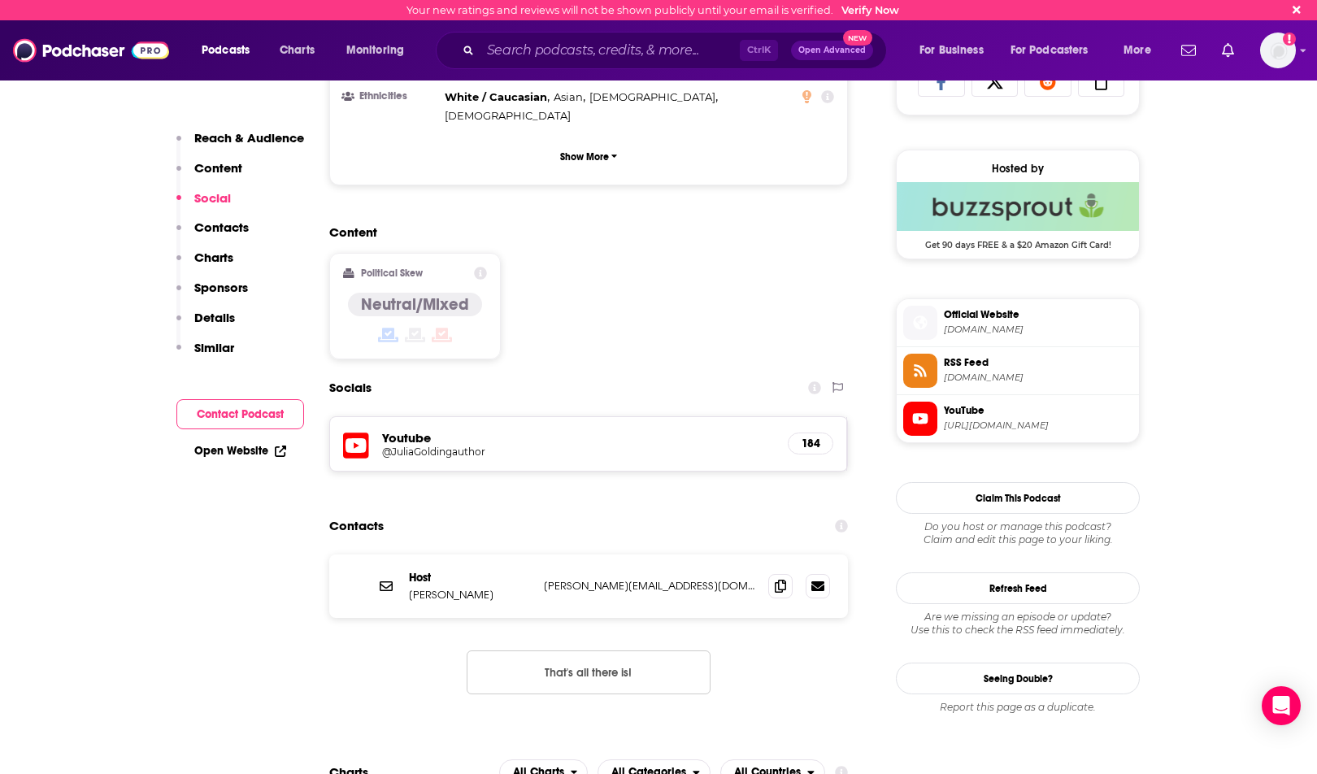
scroll to position [1138, 0]
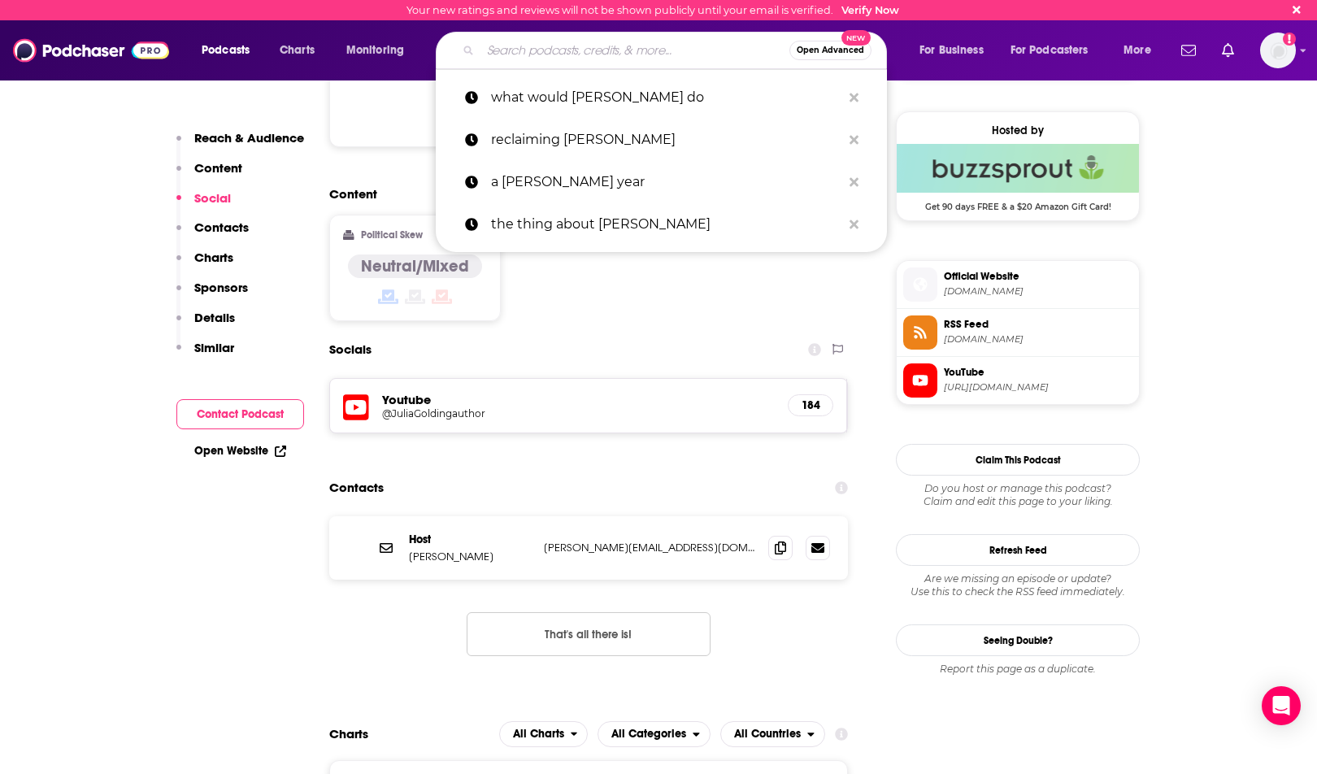
click at [663, 54] on input "Search podcasts, credits, & more..." at bounding box center [635, 50] width 309 height 26
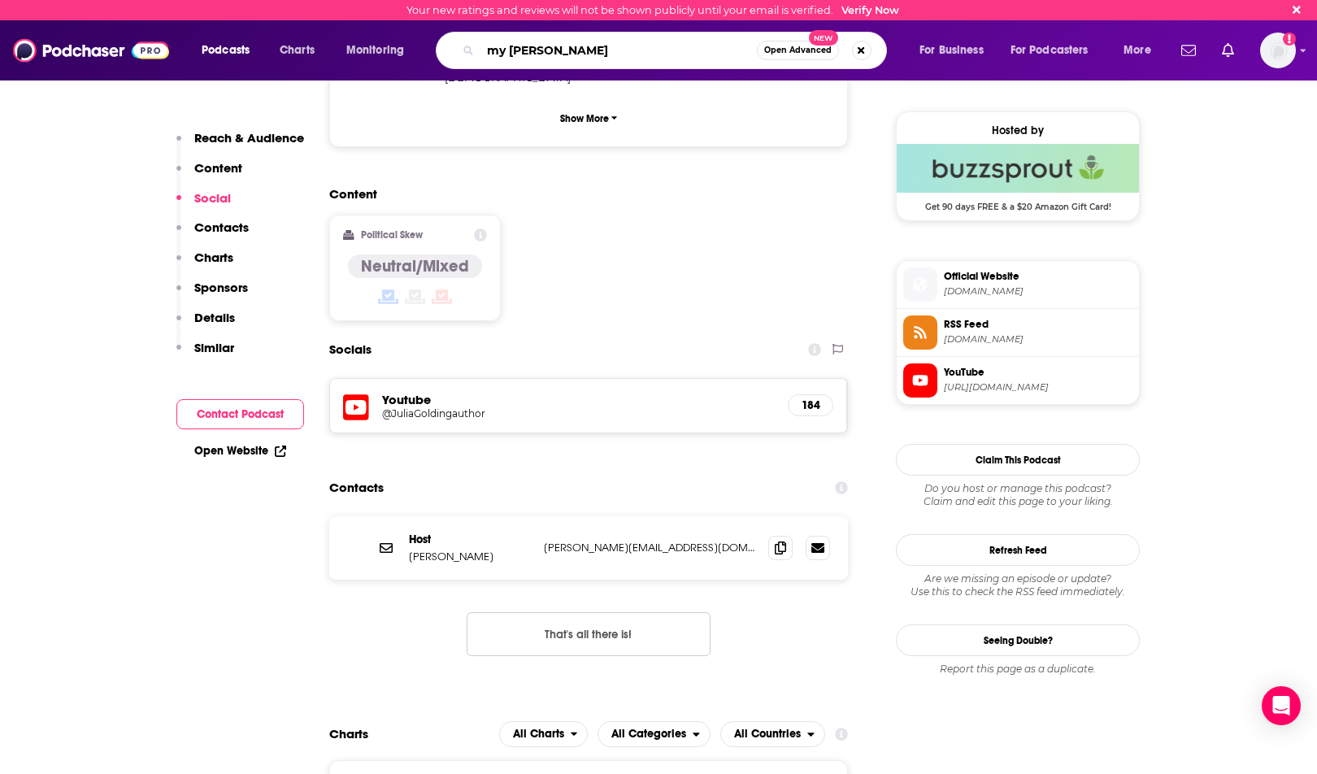
type input "my cousin jane"
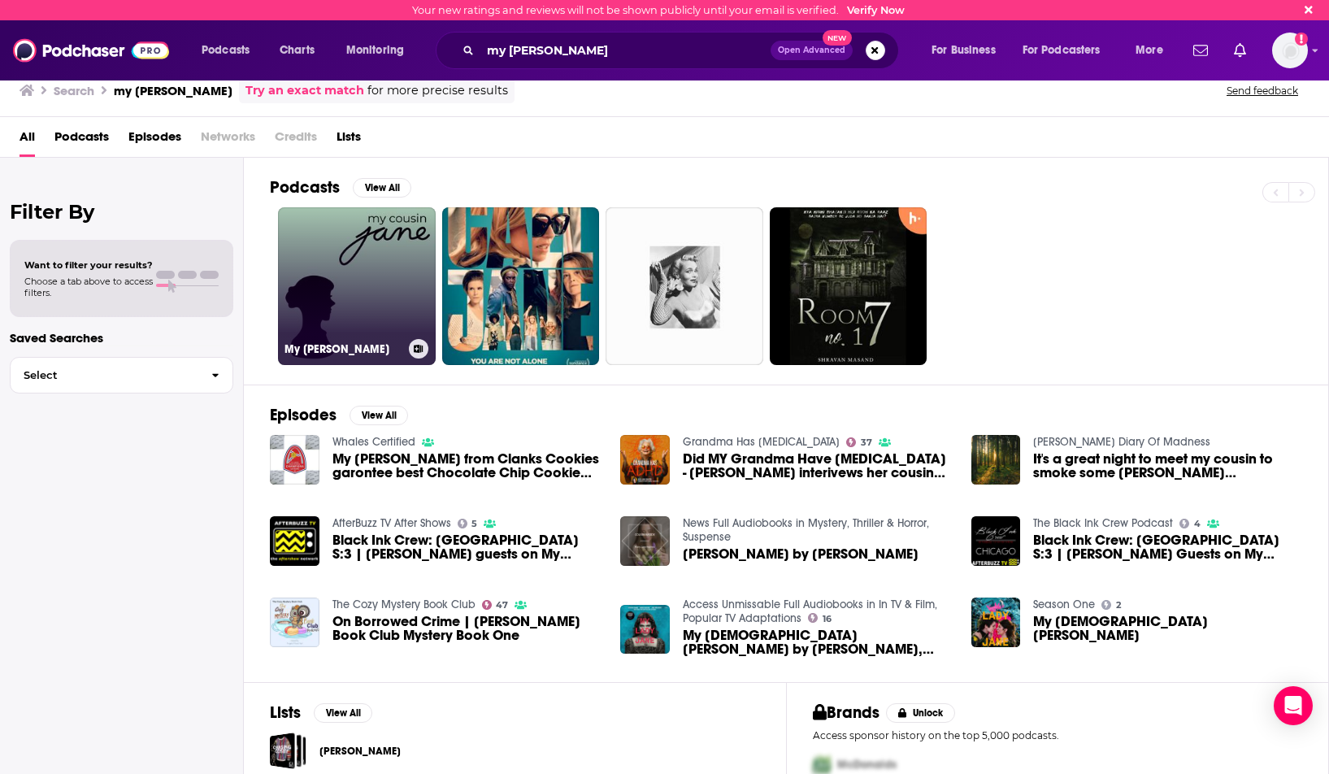
click at [320, 288] on link "My Cousin Jane" at bounding box center [357, 286] width 158 height 158
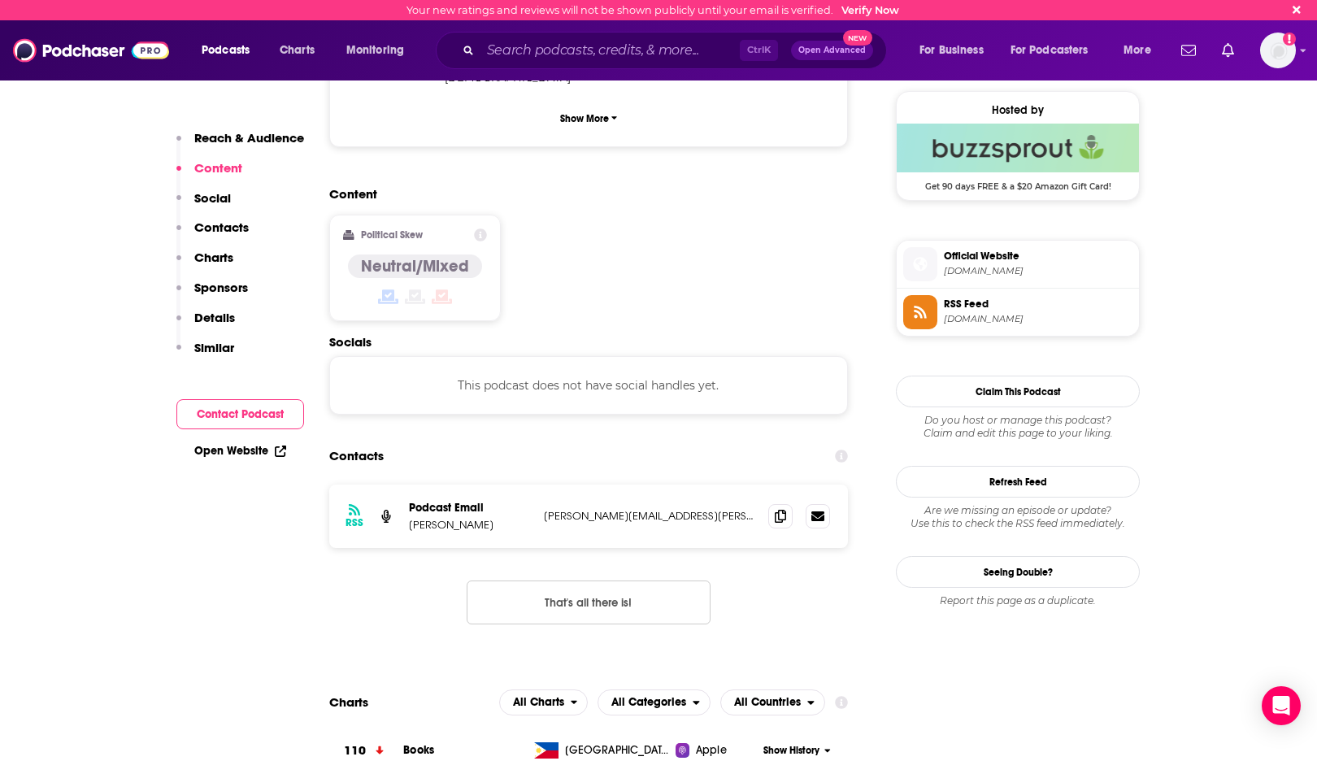
scroll to position [1220, 0]
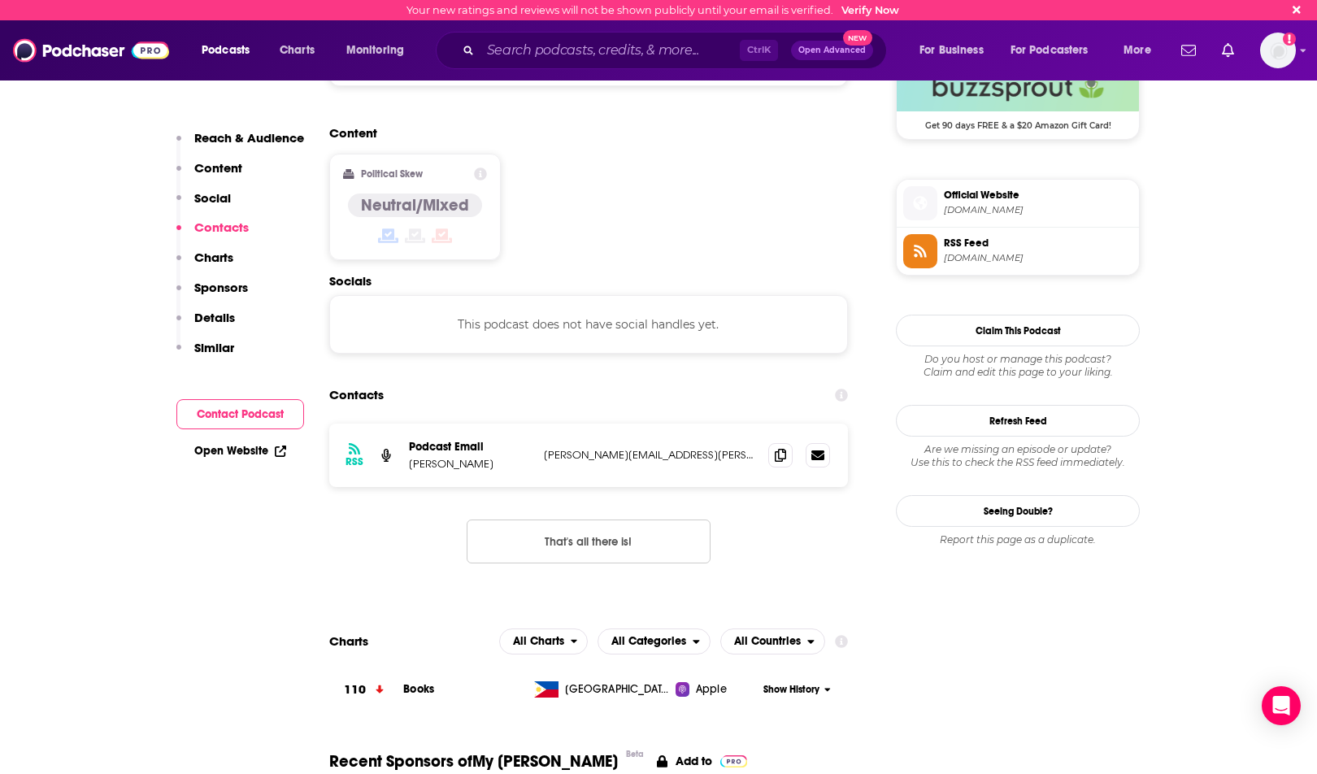
click at [648, 125] on div "Content Political Skew Neutral/Mixed" at bounding box center [588, 199] width 519 height 148
click at [779, 448] on icon at bounding box center [780, 454] width 11 height 13
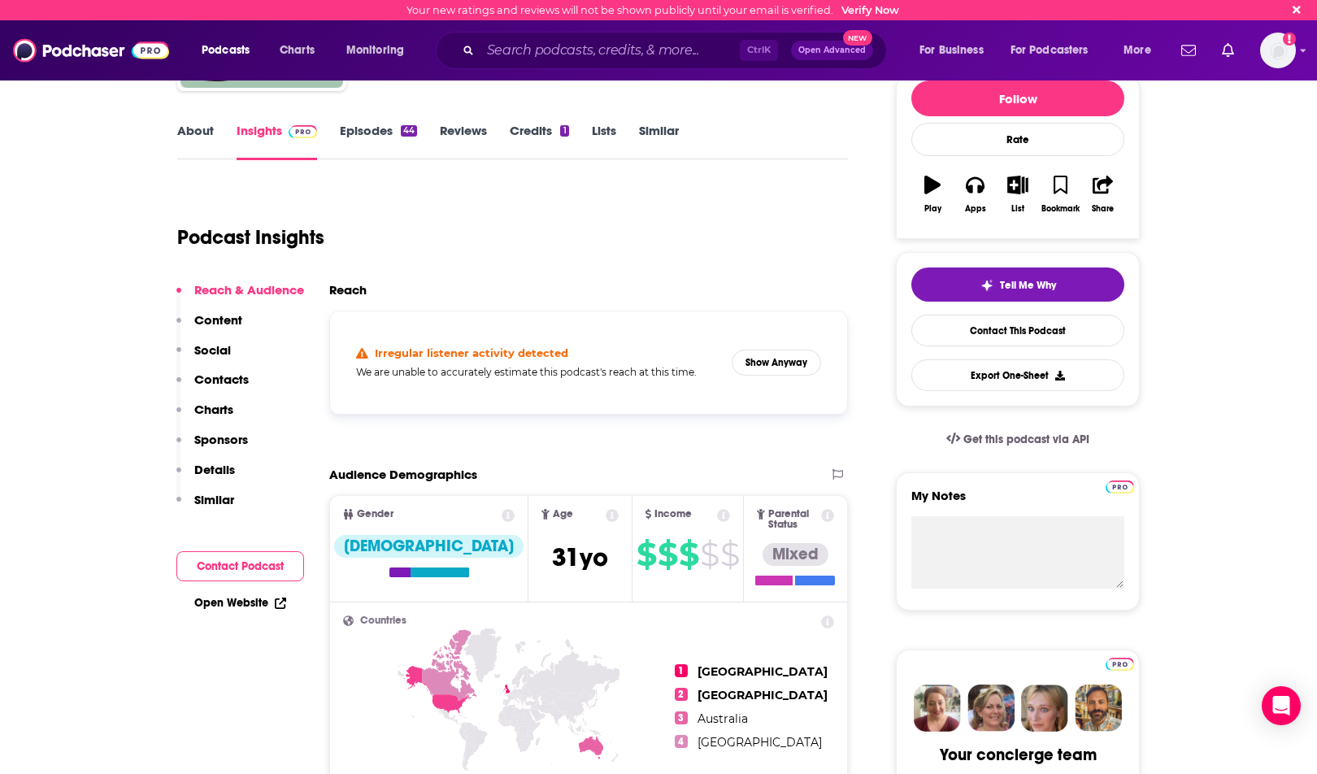
scroll to position [163, 0]
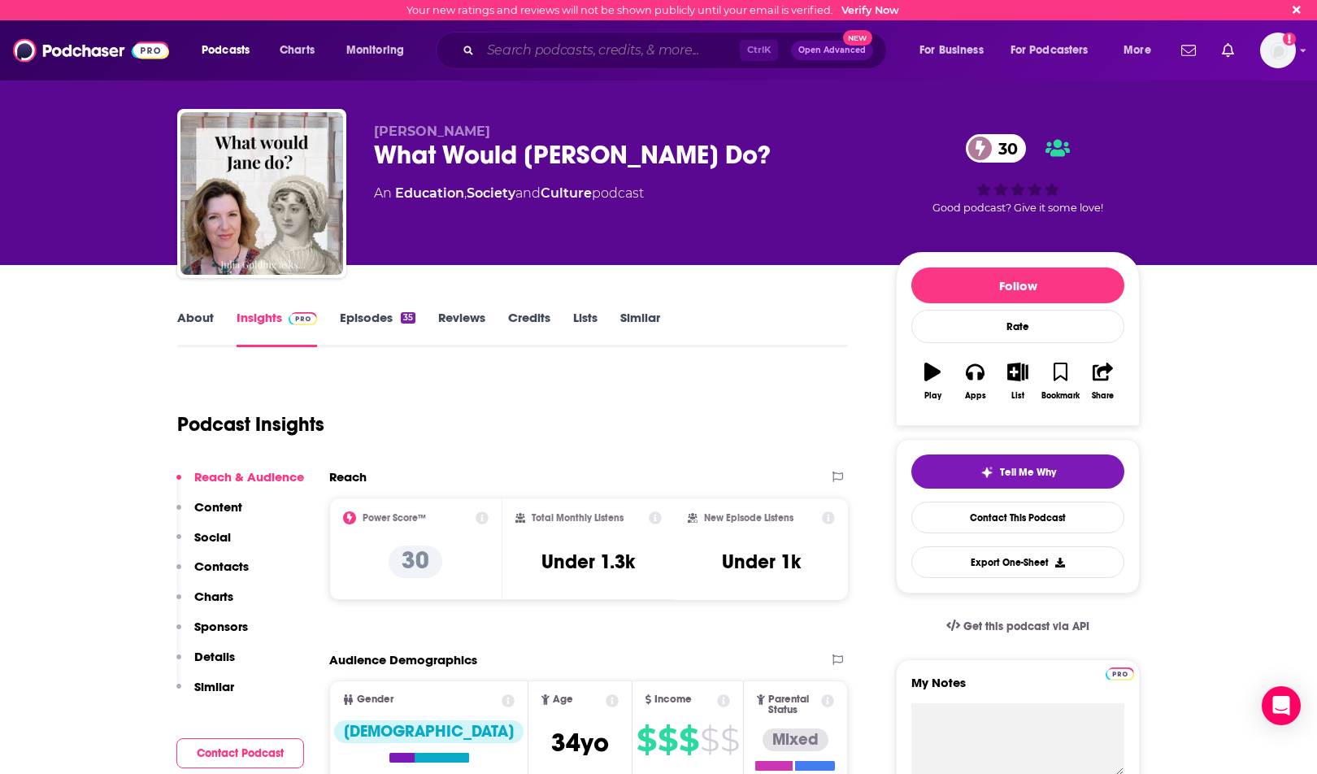
click at [585, 54] on input "Search podcasts, credits, & more..." at bounding box center [610, 50] width 259 height 26
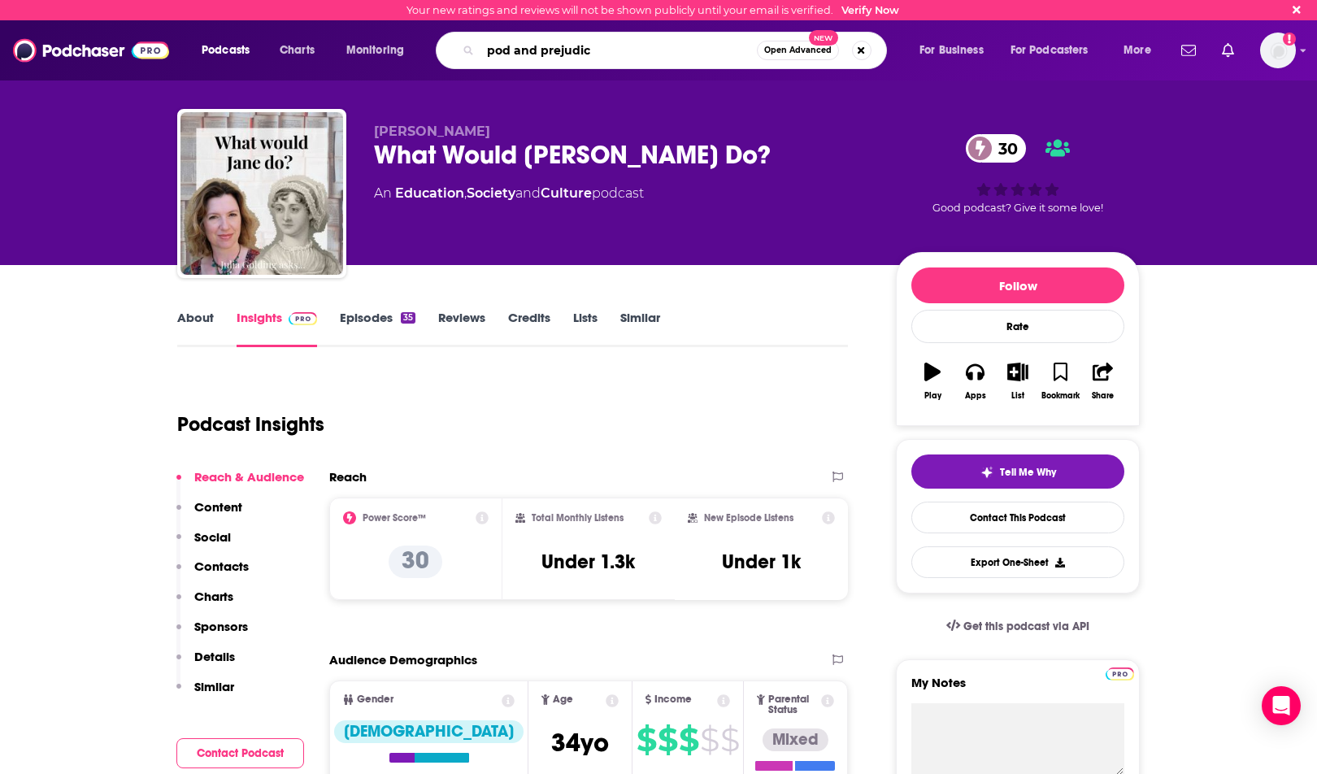
type input "pod and prejudice"
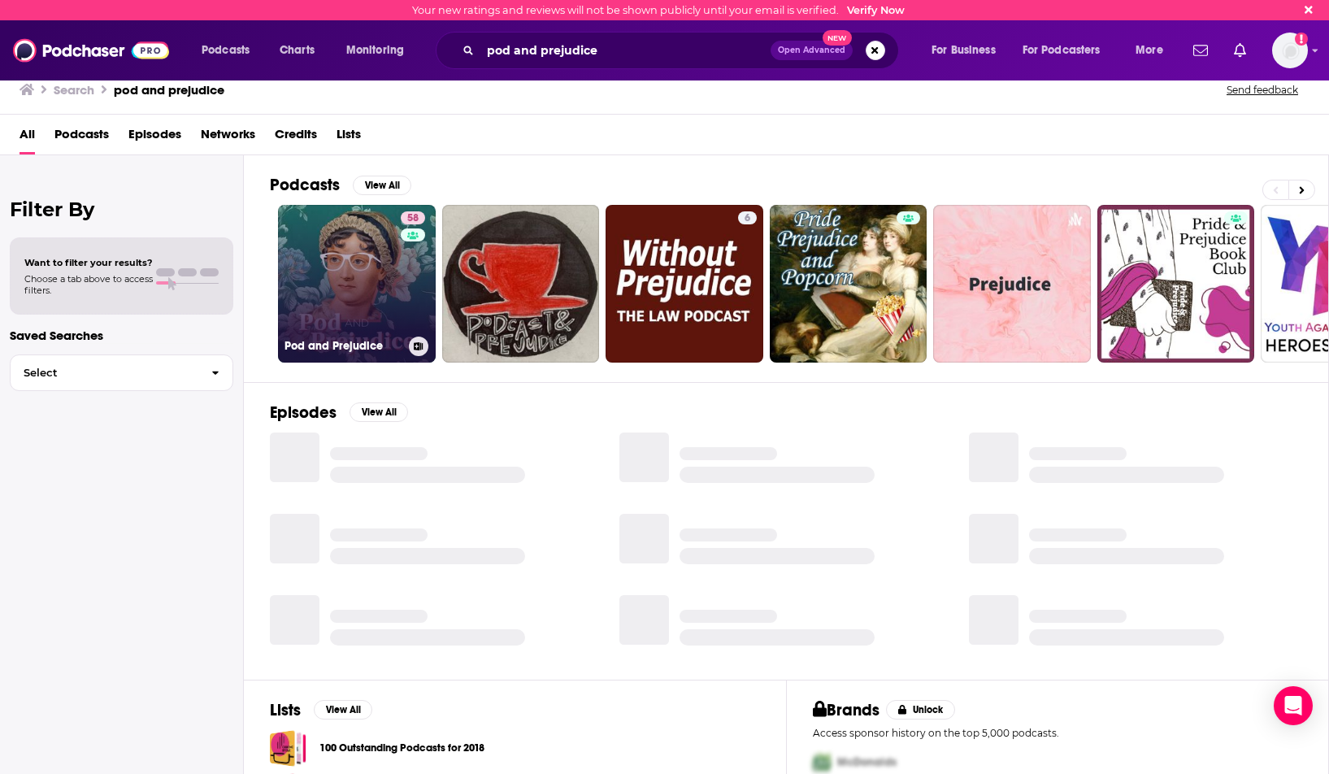
click at [329, 325] on link "58 Pod and Prejudice" at bounding box center [357, 284] width 158 height 158
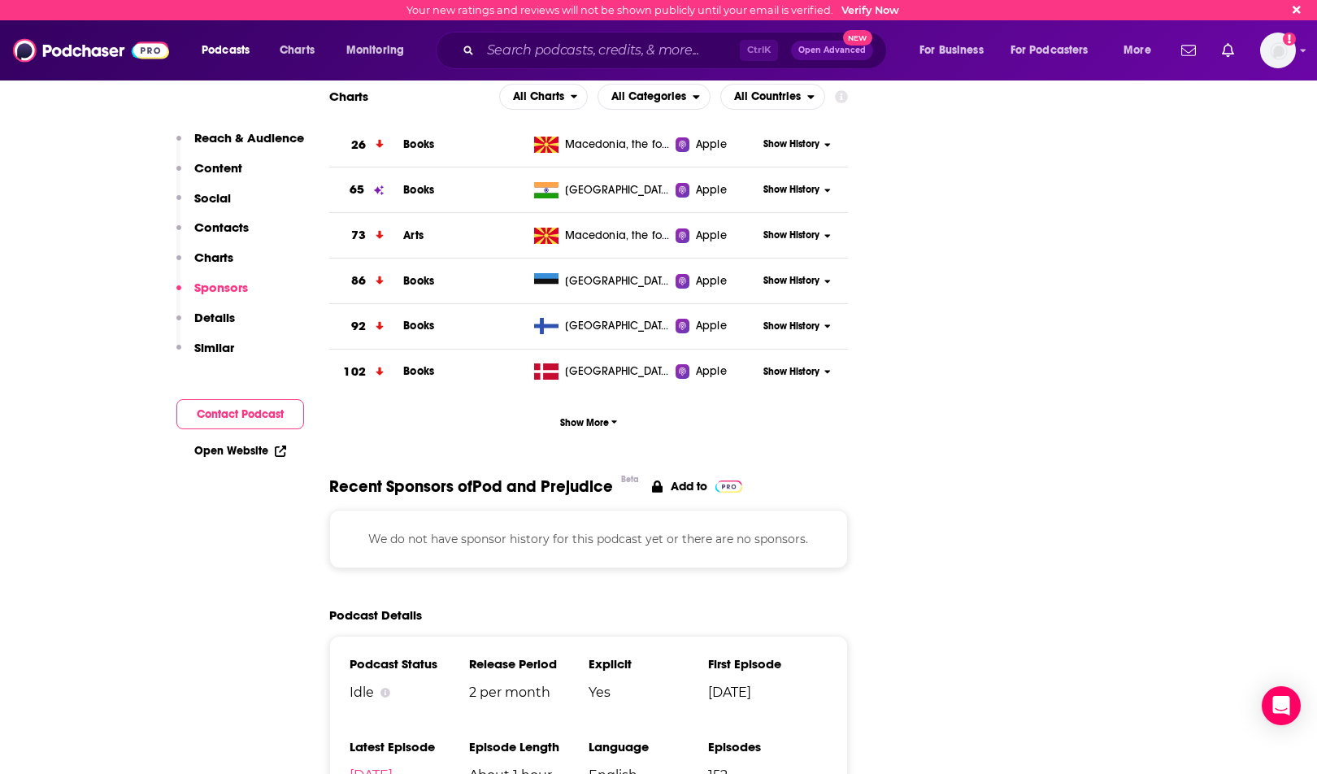
scroll to position [1545, 0]
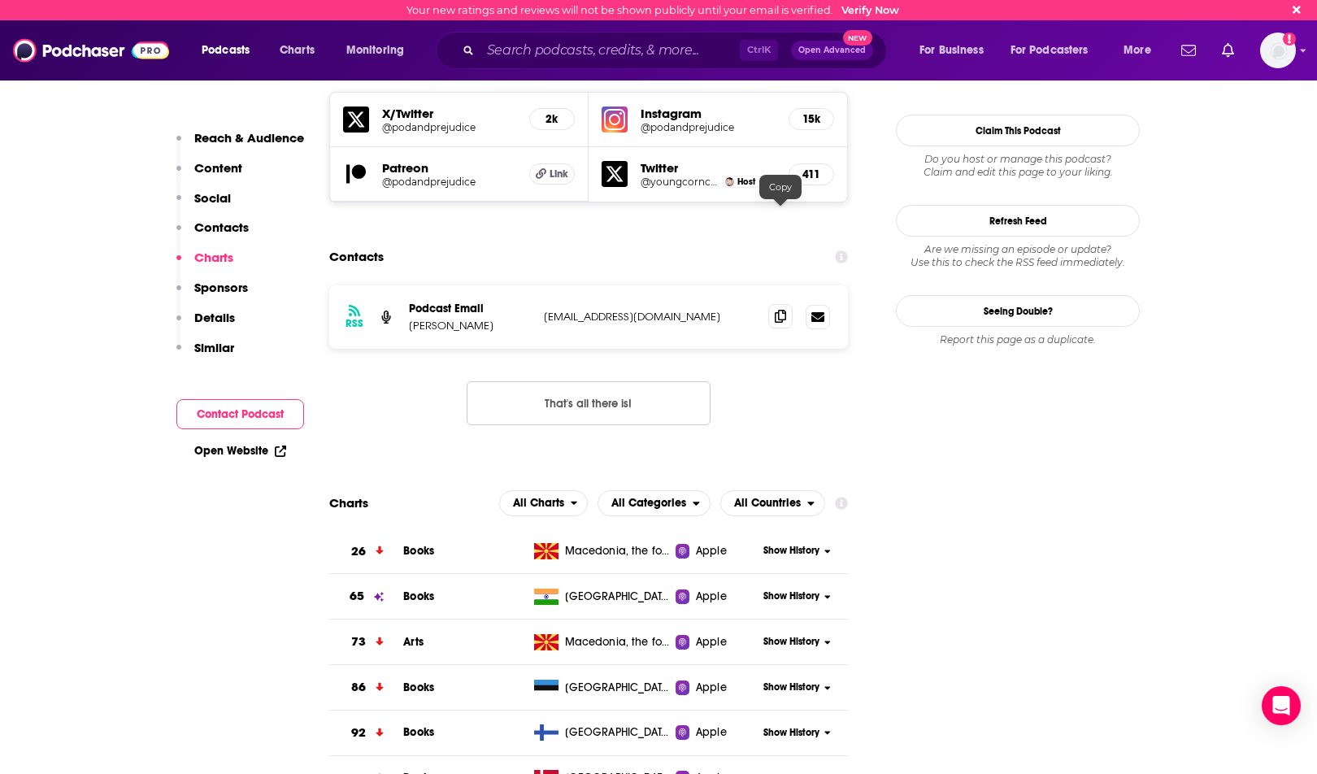
click at [781, 310] on icon at bounding box center [780, 316] width 11 height 13
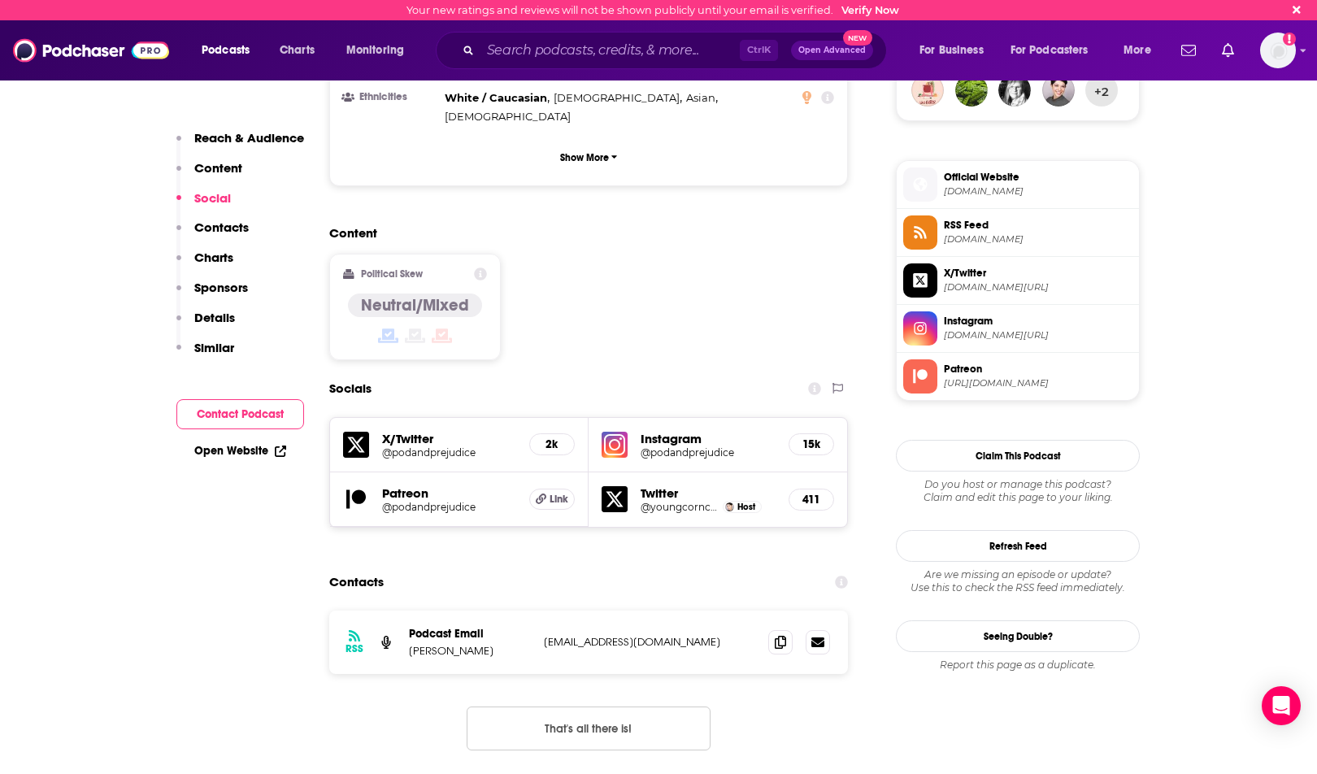
scroll to position [894, 0]
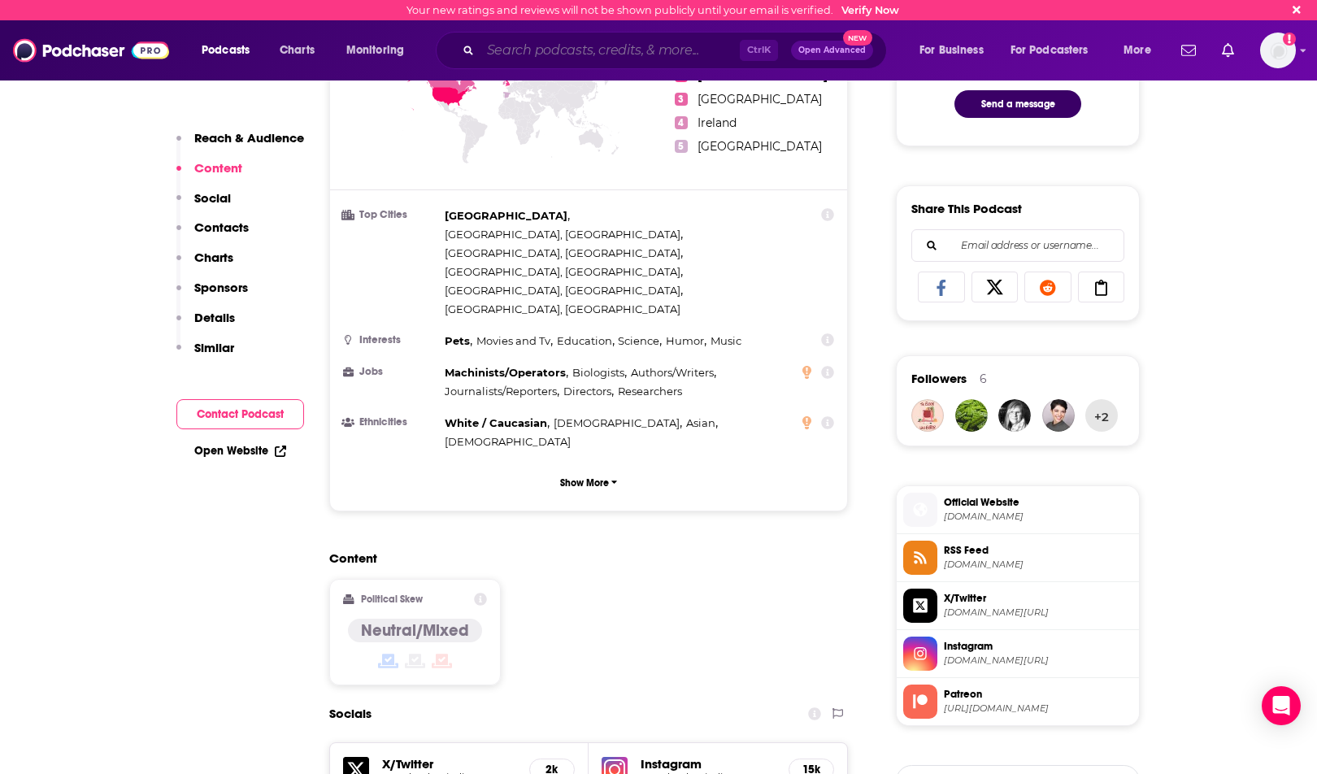
click at [558, 50] on input "Search podcasts, credits, & more..." at bounding box center [610, 50] width 259 height 26
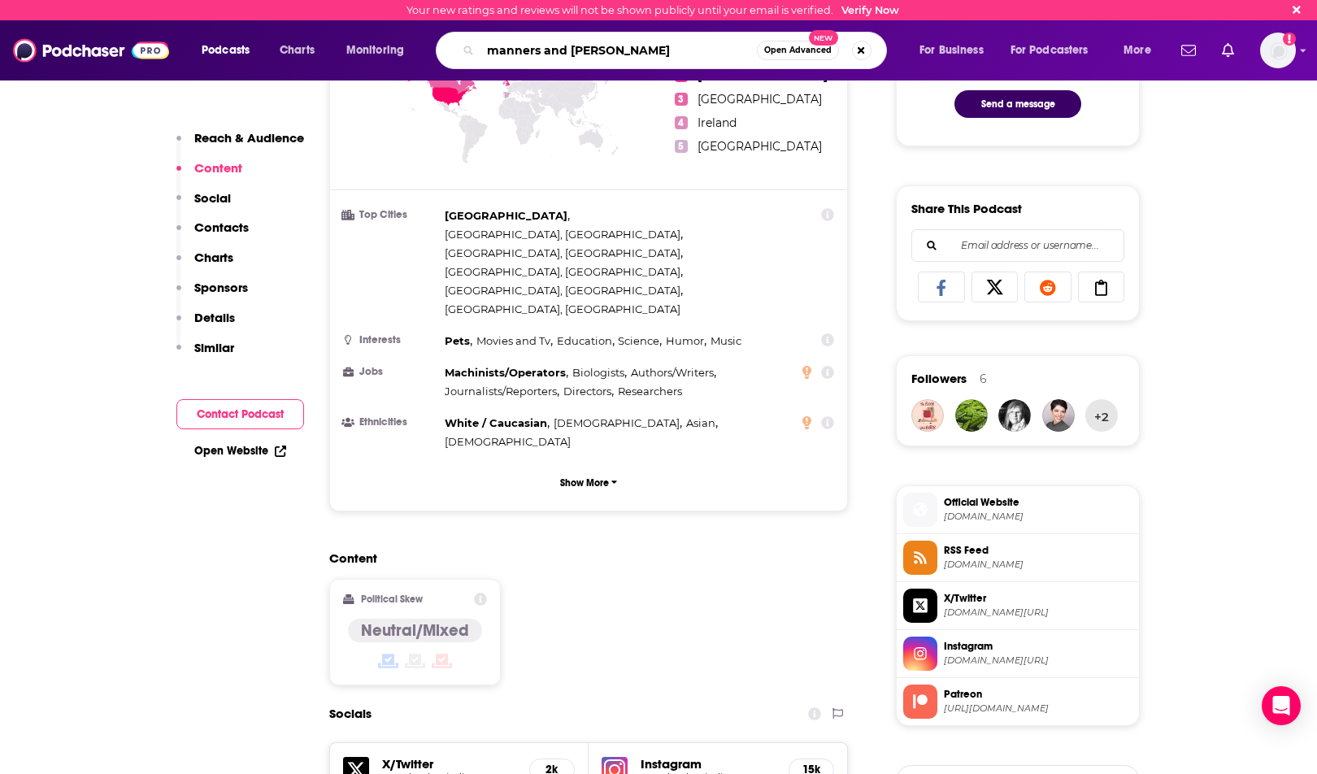
type input "manners and madnes"
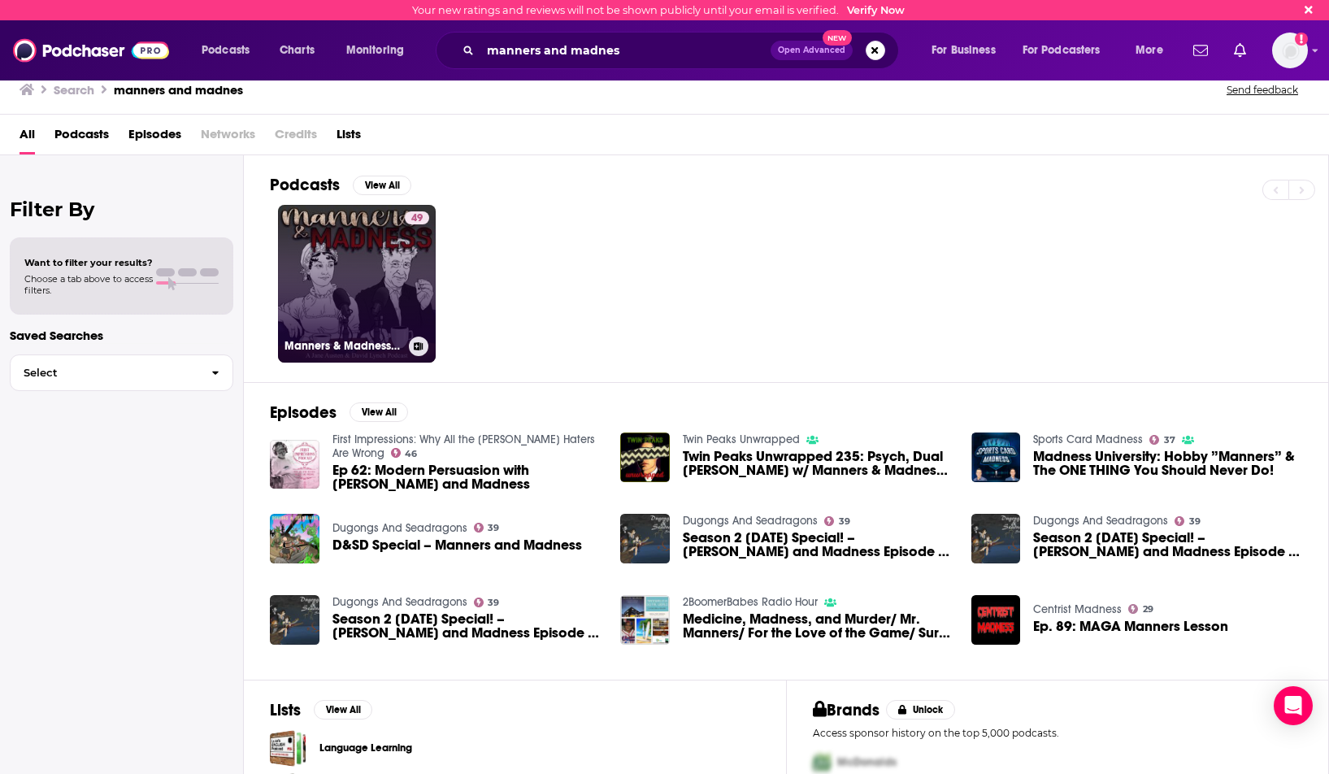
click at [309, 284] on link "49 Manners & Madness: A Jane Austen & David Lynch Podcast" at bounding box center [357, 284] width 158 height 158
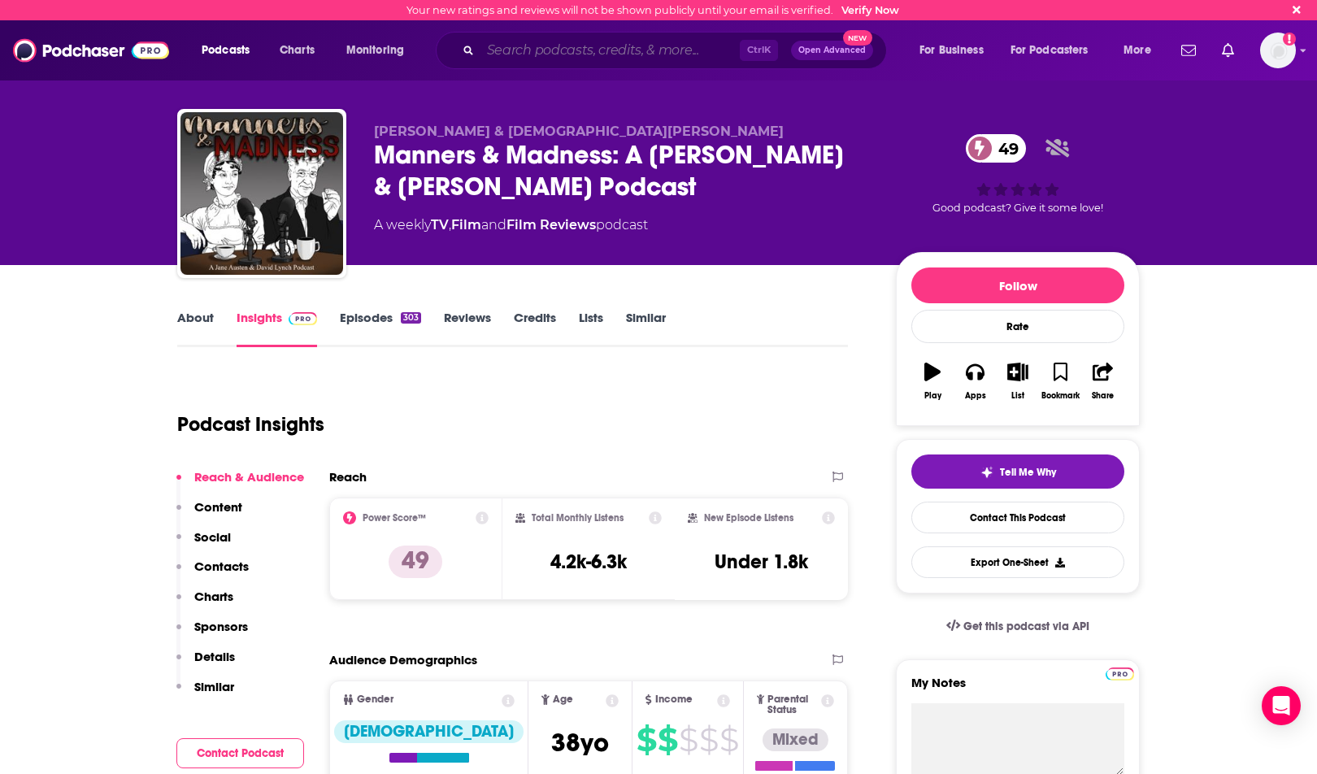
click at [542, 62] on input "Search podcasts, credits, & more..." at bounding box center [610, 50] width 259 height 26
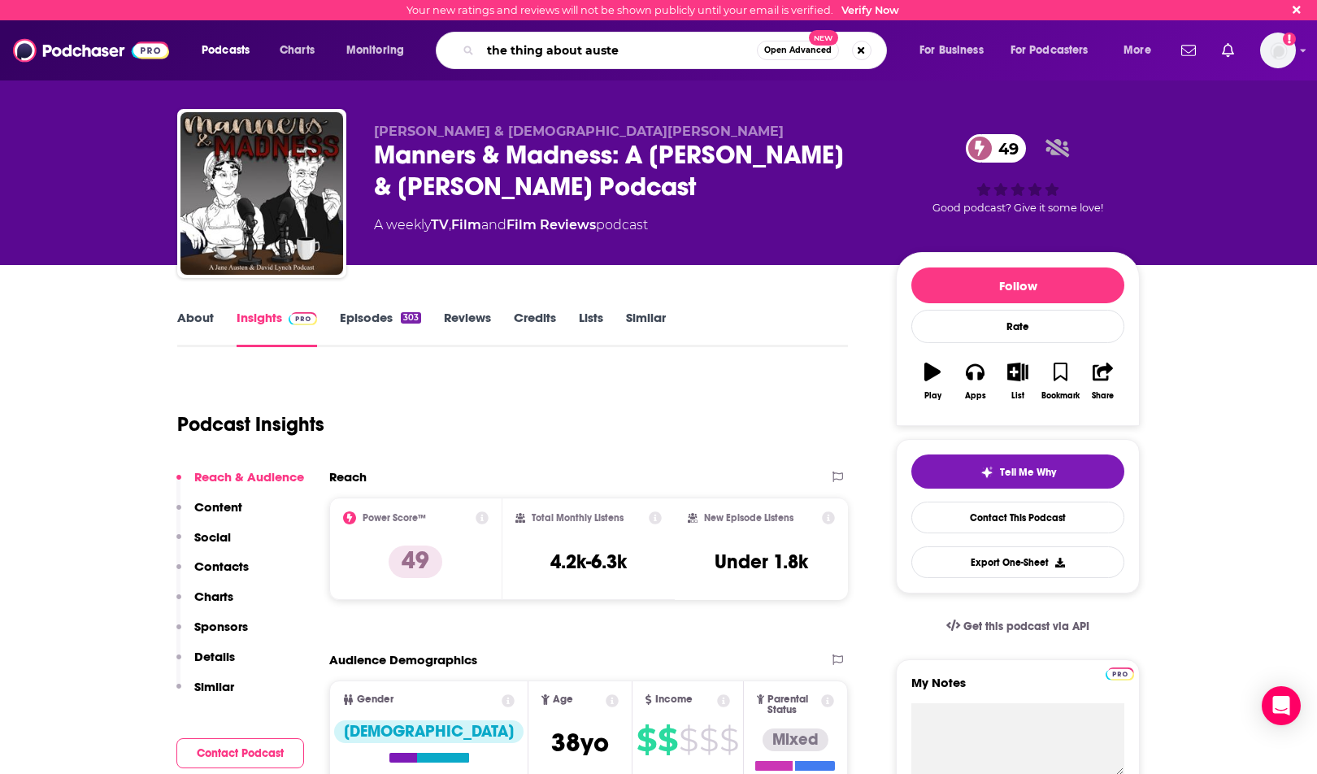
type input "the thing about austen"
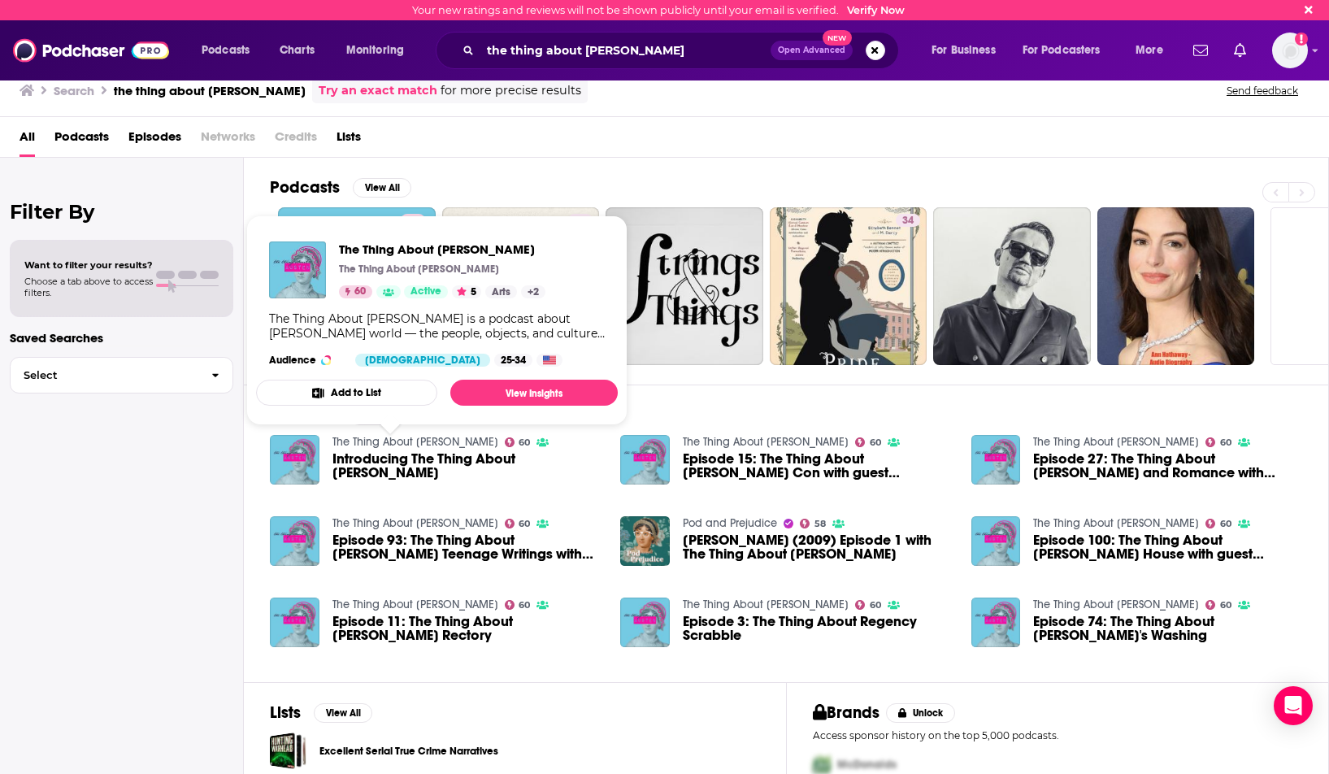
click at [391, 448] on link "The Thing About Austen" at bounding box center [416, 442] width 166 height 14
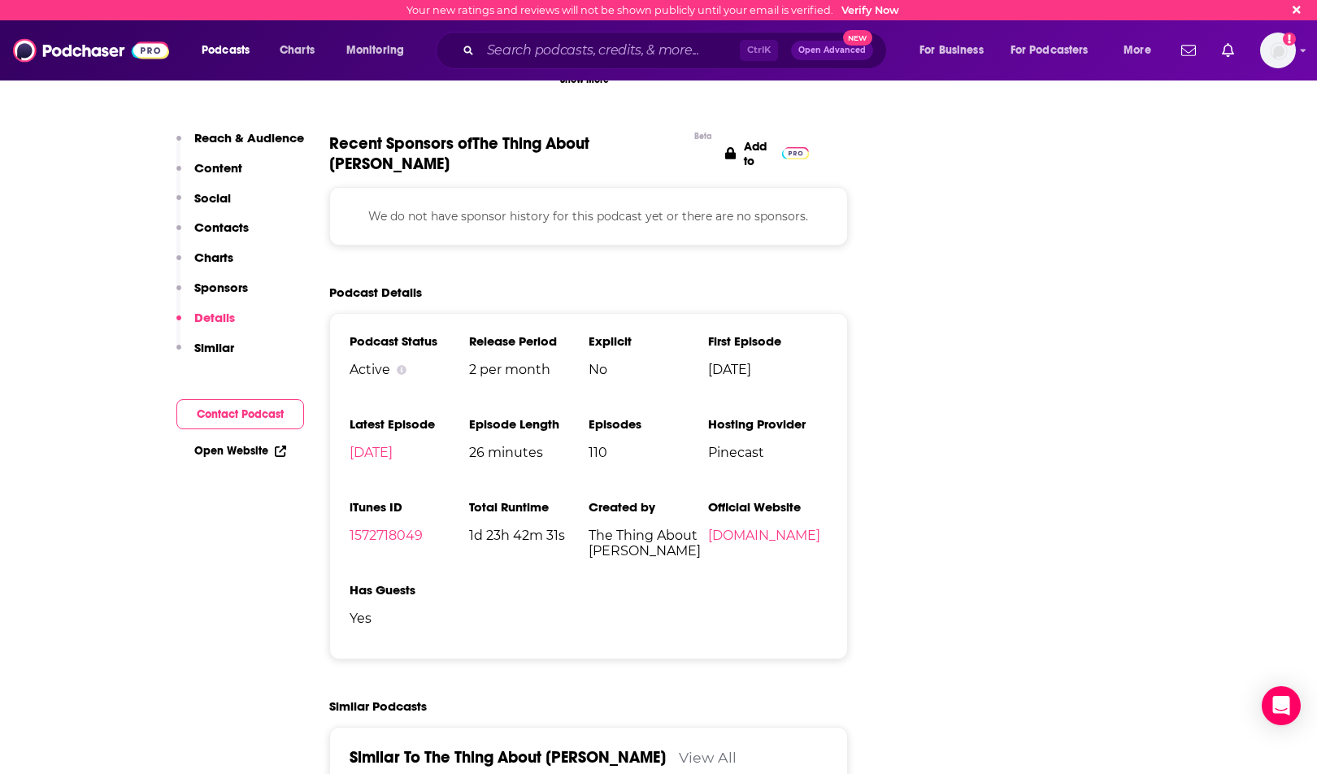
scroll to position [1870, 0]
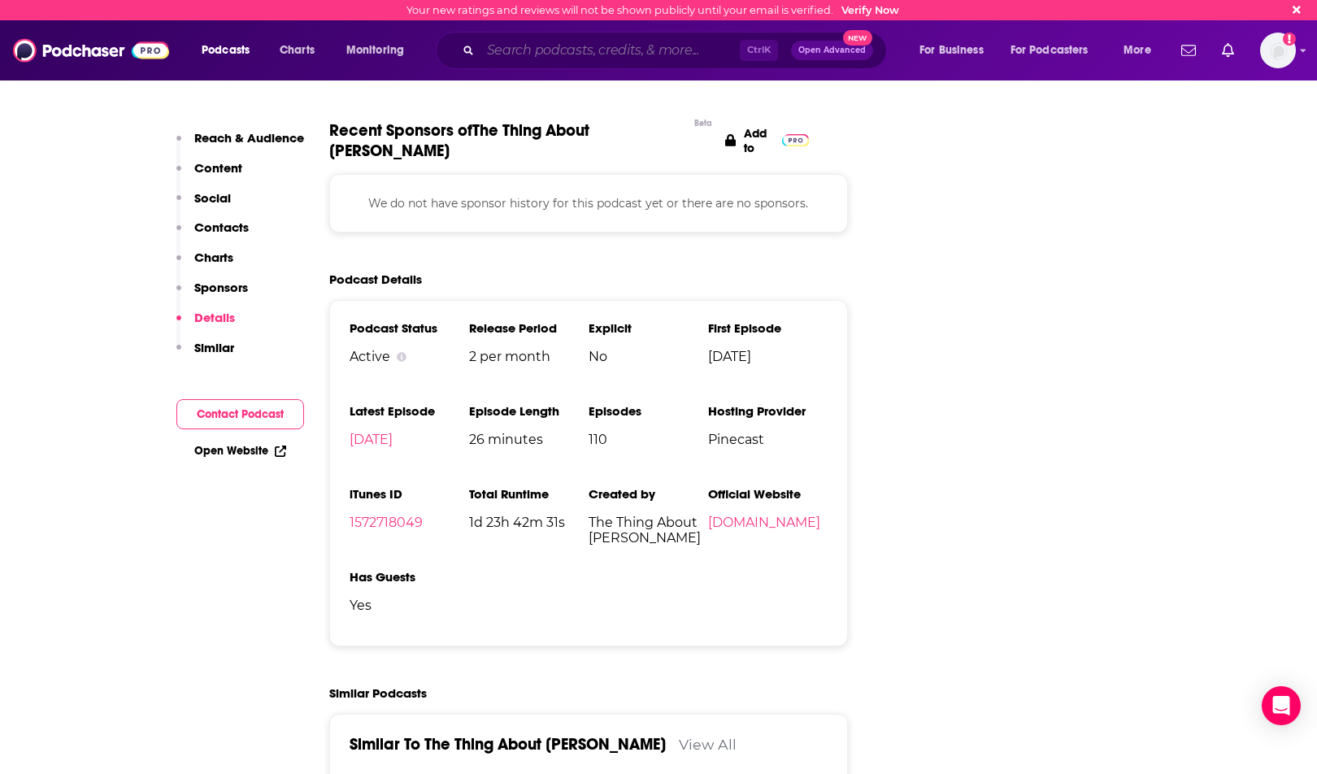
click at [684, 52] on input "Search podcasts, credits, & more..." at bounding box center [610, 50] width 259 height 26
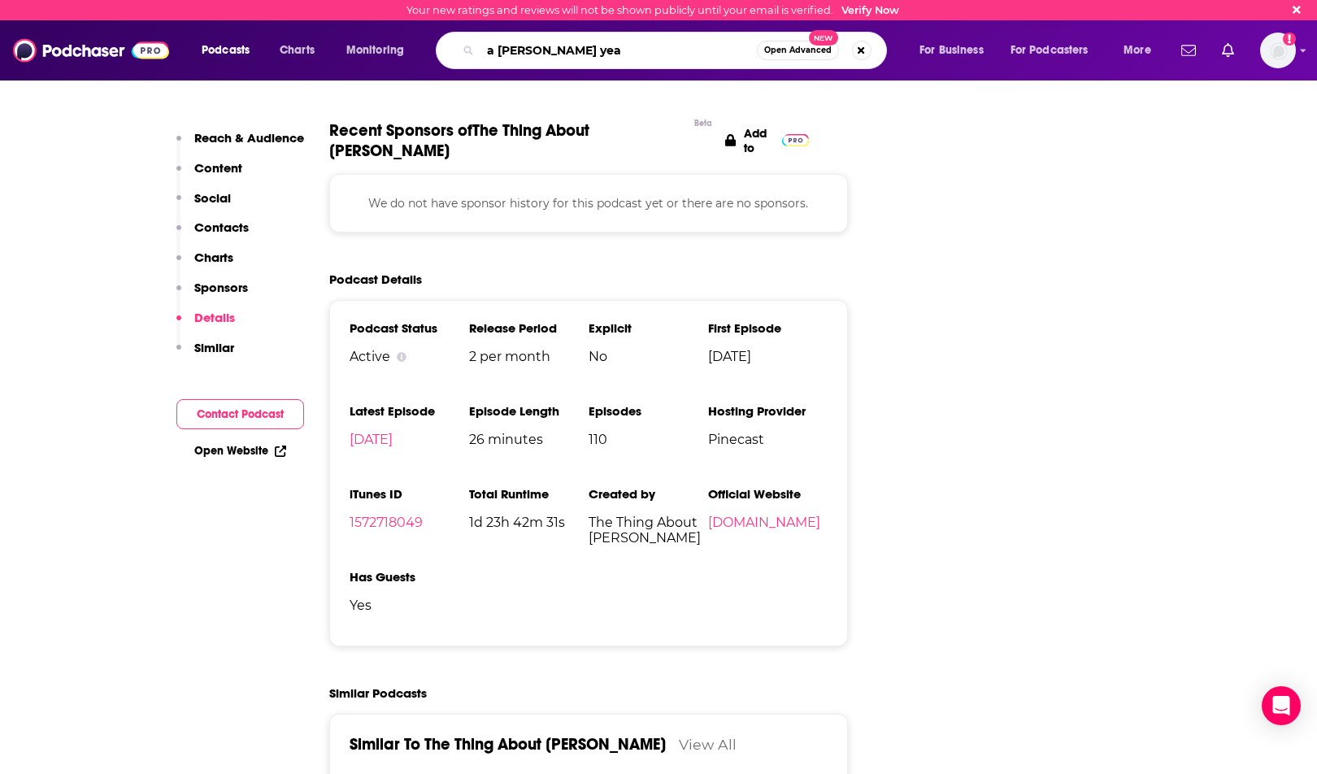
type input "a jane austen year"
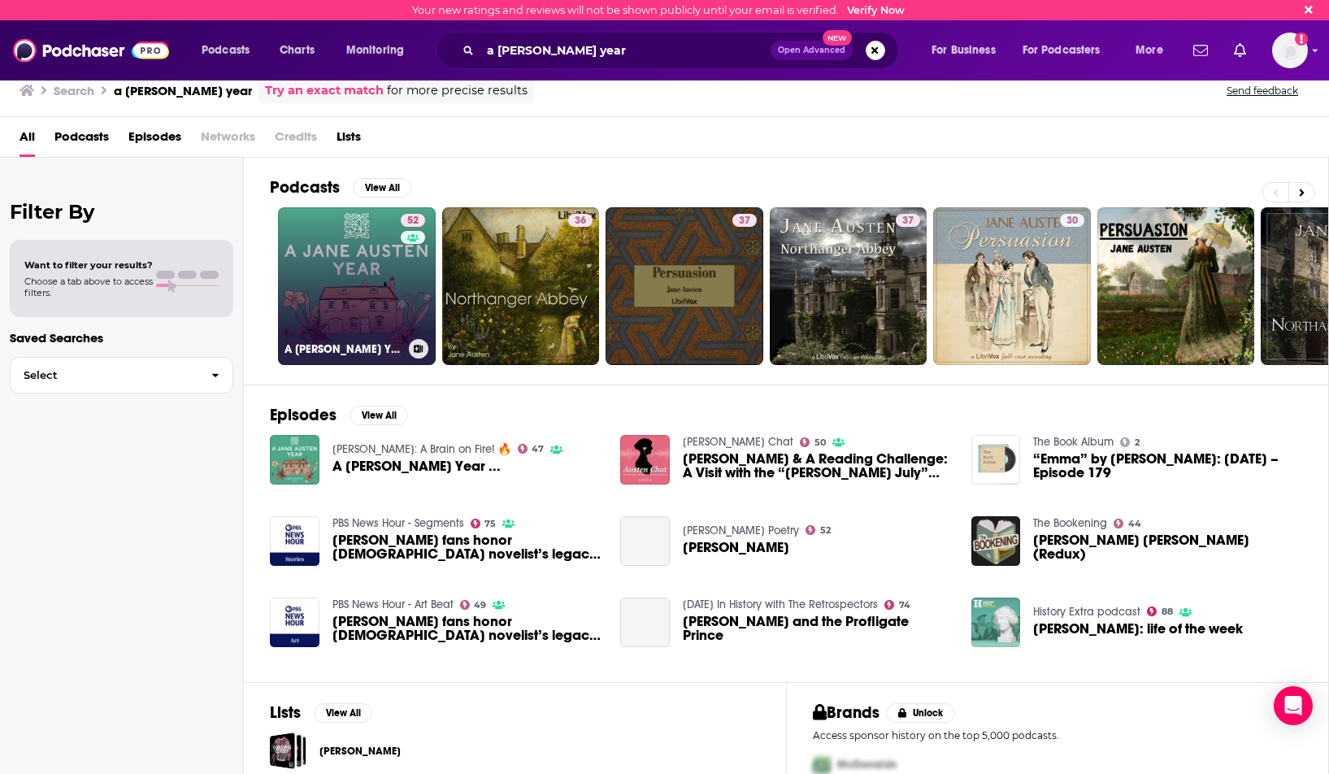
click at [398, 314] on link "52 A Jane Austen Year" at bounding box center [357, 286] width 158 height 158
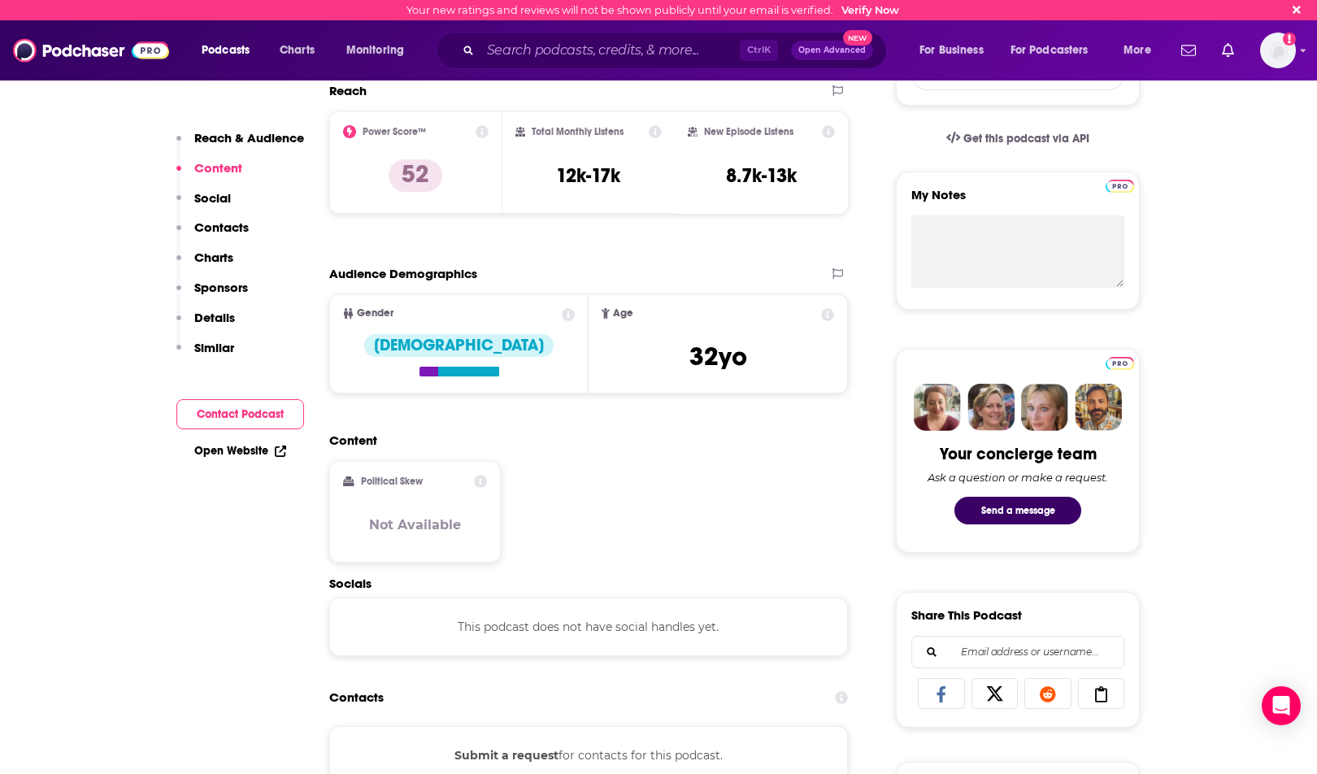
scroll to position [732, 0]
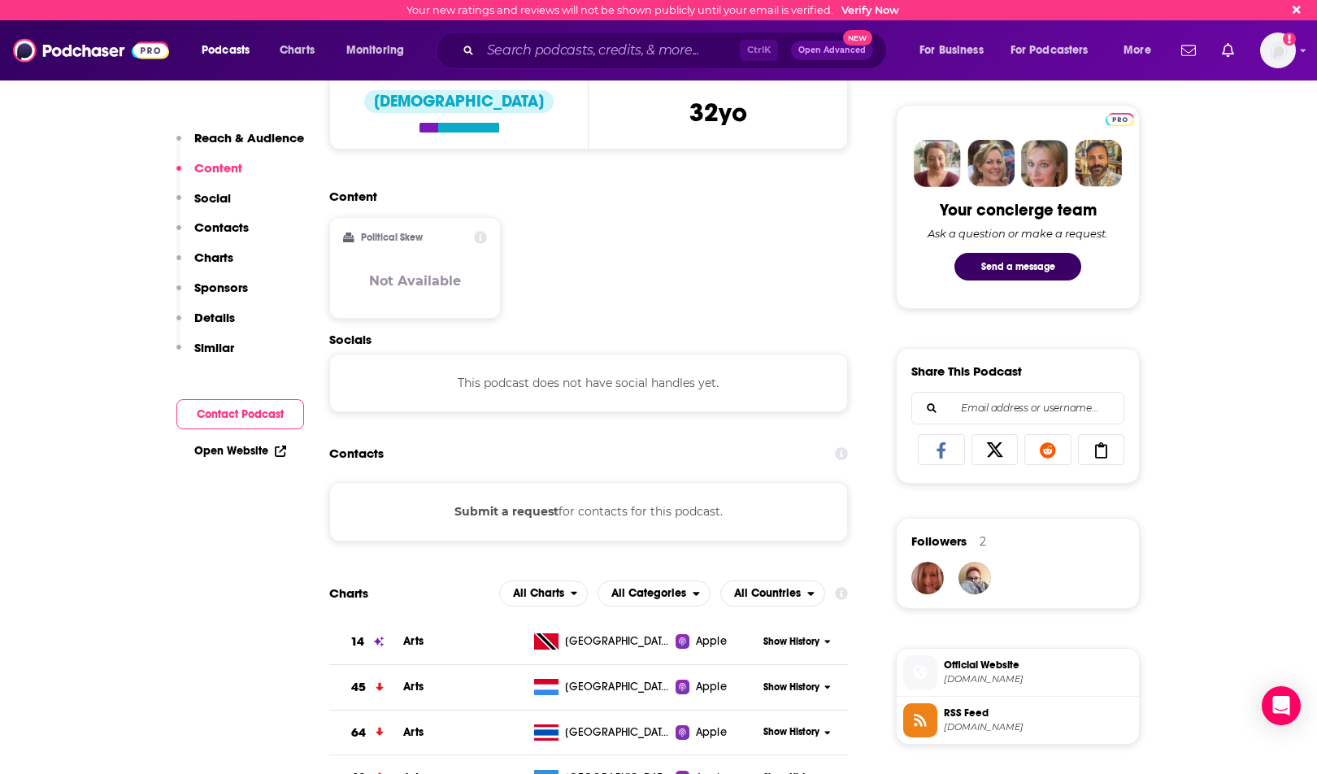
click at [658, 505] on div "Submit a request for contacts for this podcast." at bounding box center [588, 511] width 519 height 59
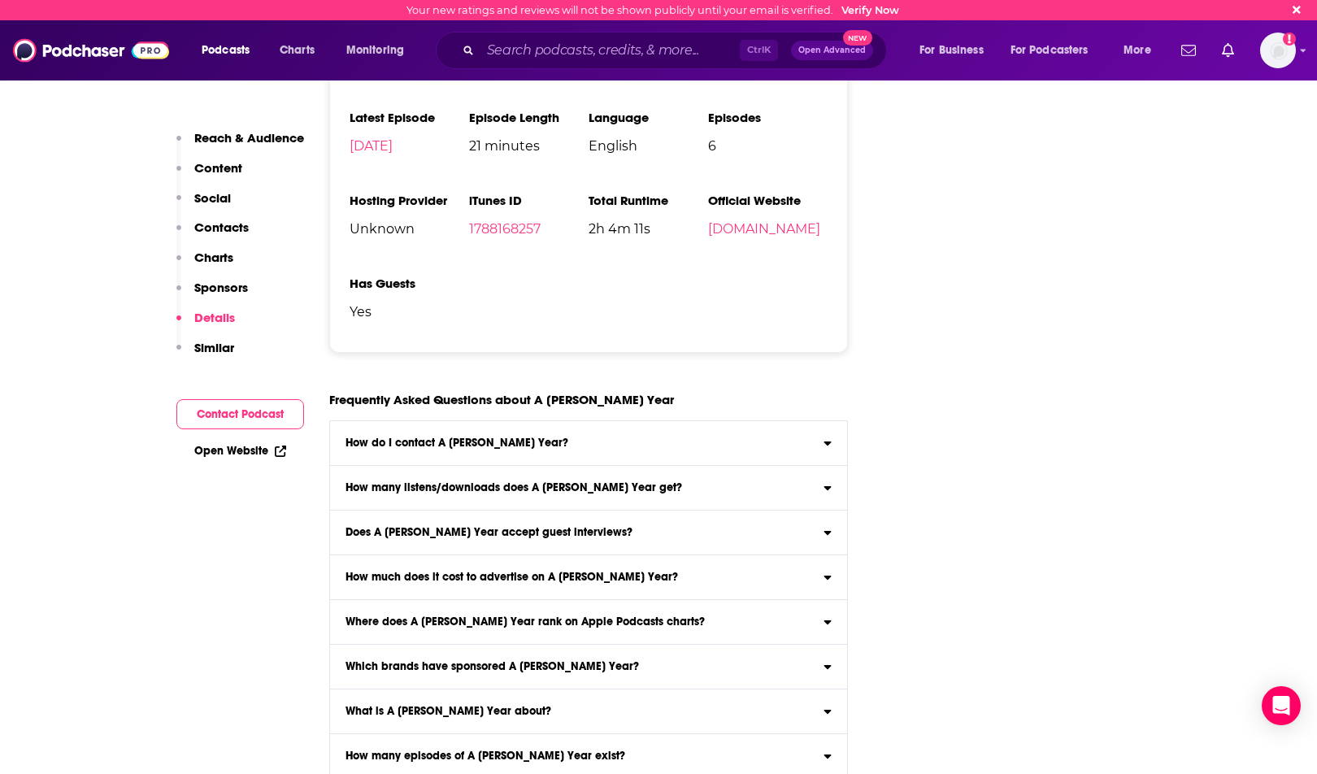
scroll to position [1870, 0]
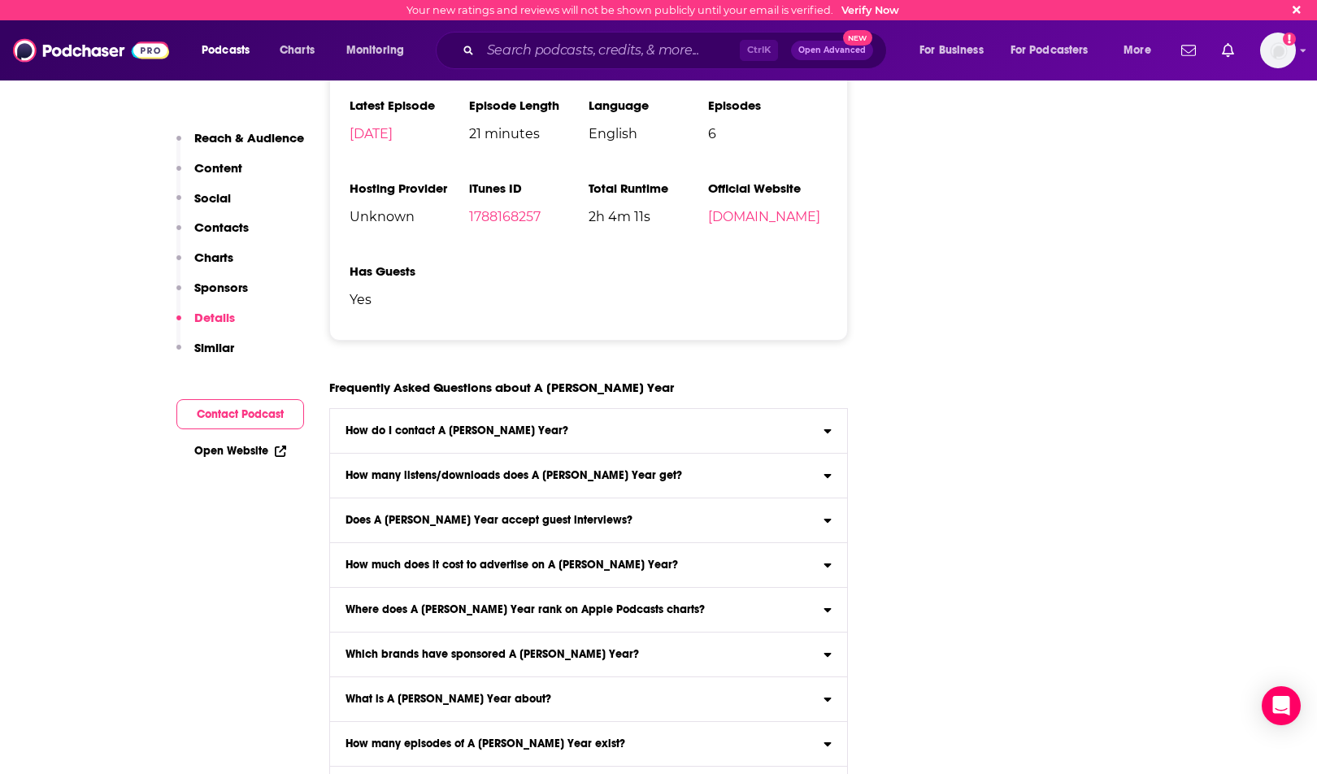
click at [572, 426] on label "How do I contact A Jane Austen Year? Click here to view contact information for…" at bounding box center [588, 431] width 517 height 45
click at [0, 0] on input "How do I contact A Jane Austen Year? Click here to view contact information for…" at bounding box center [0, 0] width 0 height 0
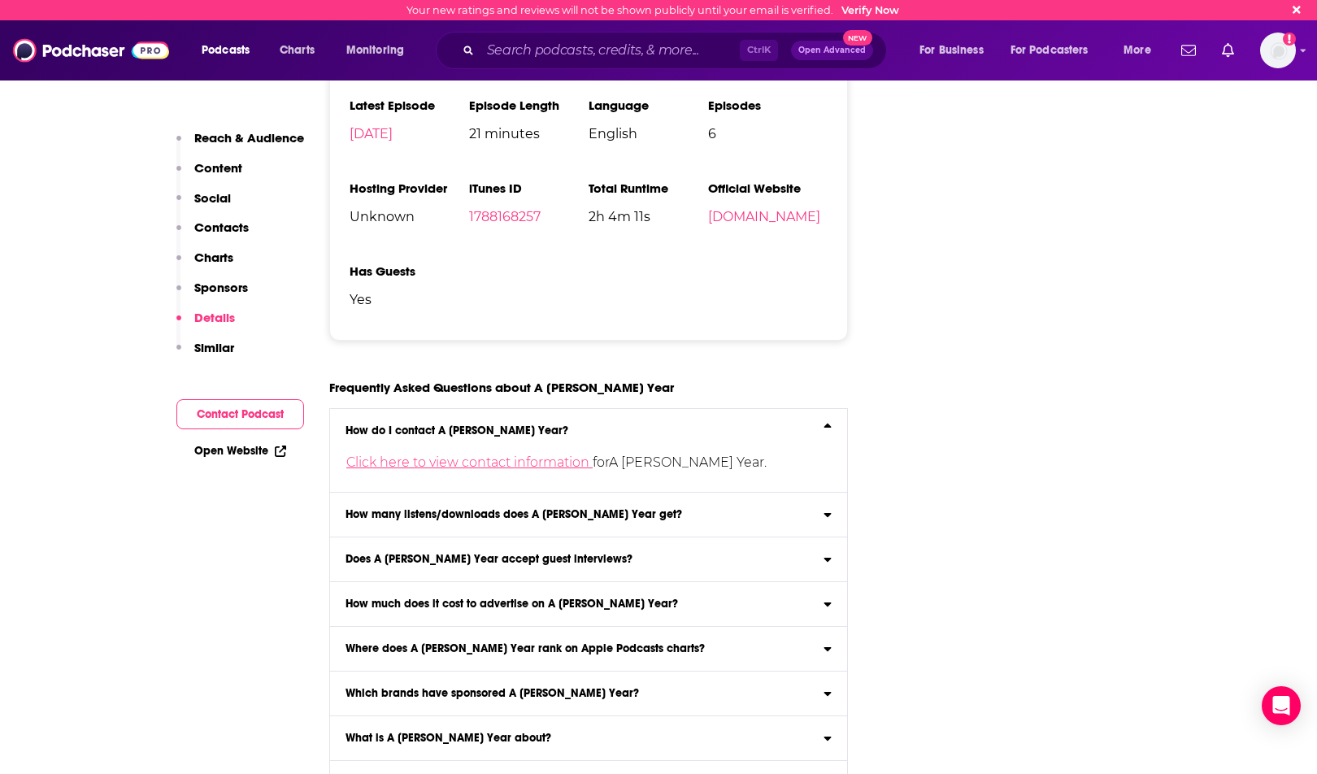
click at [548, 463] on link "Click here to view contact information" at bounding box center [469, 462] width 246 height 15
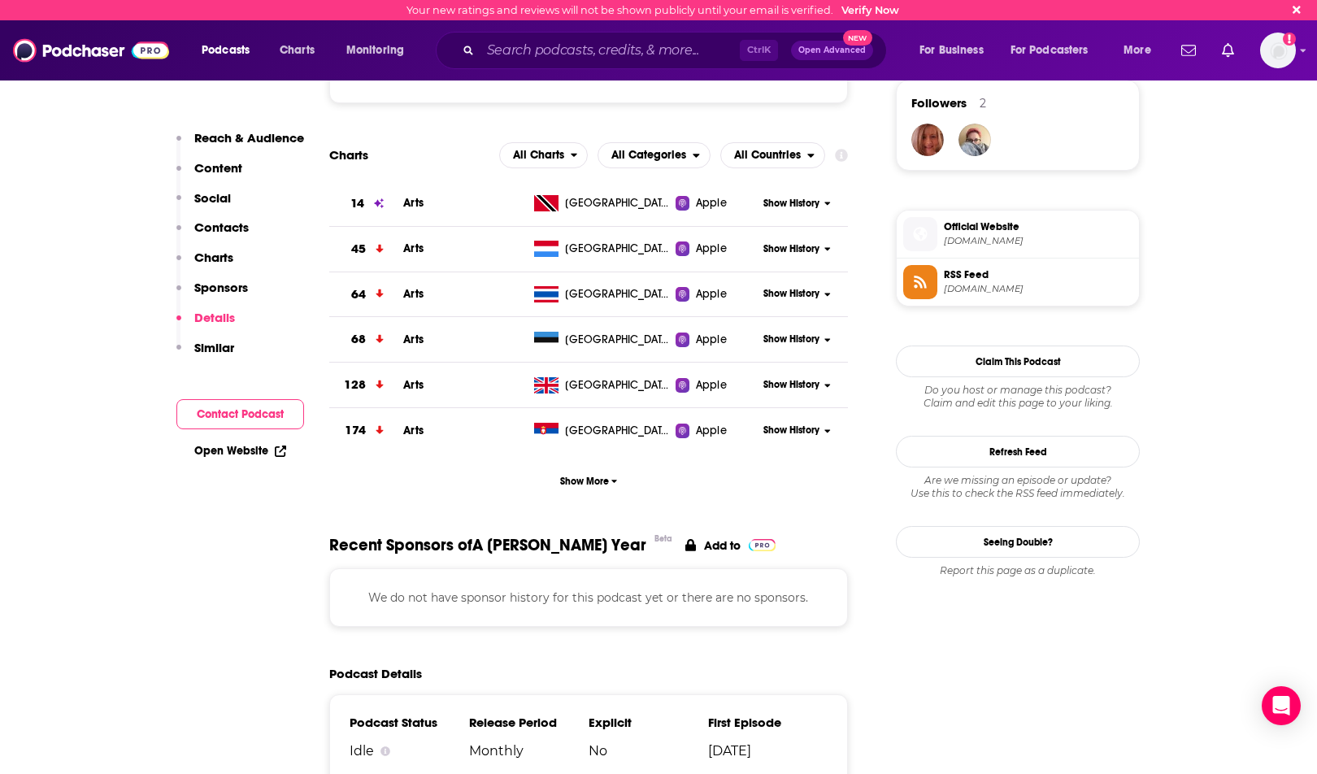
scroll to position [1414, 0]
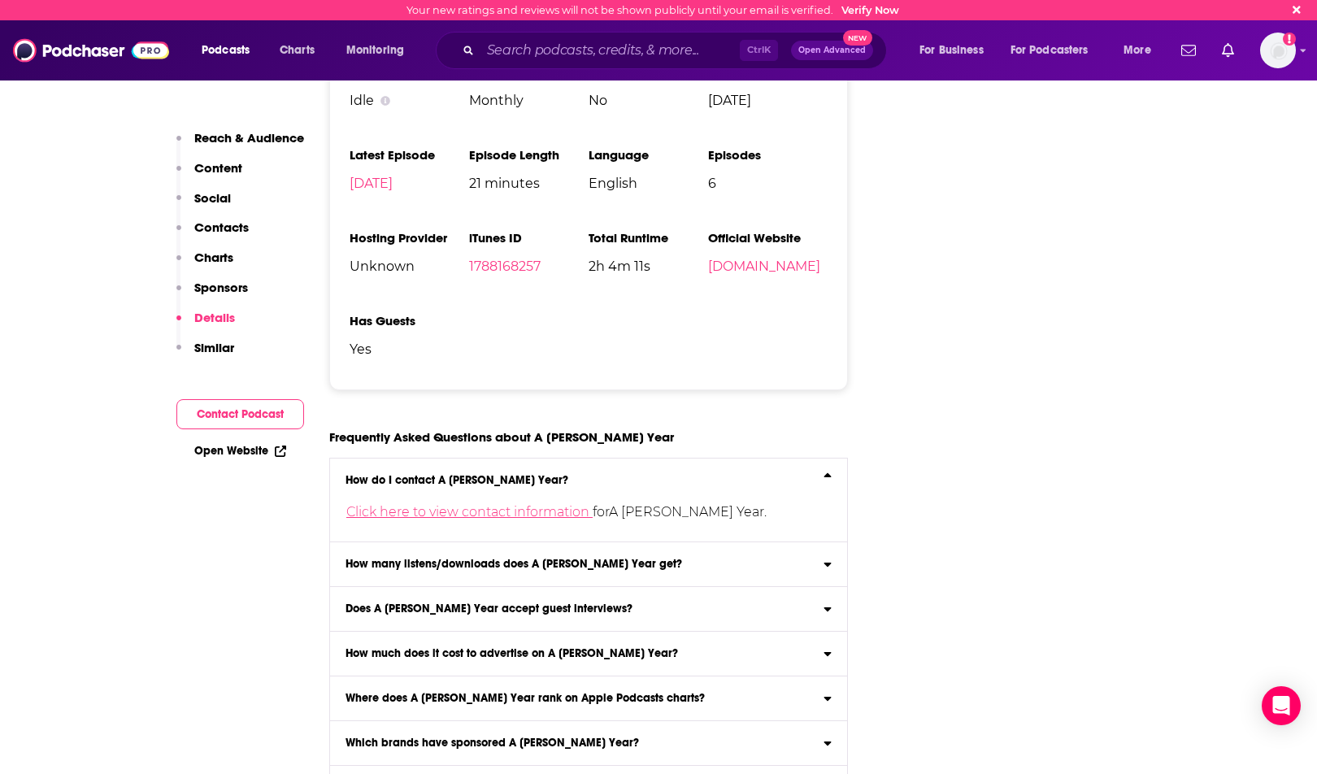
click at [503, 508] on link "Click here to view contact information" at bounding box center [469, 511] width 246 height 15
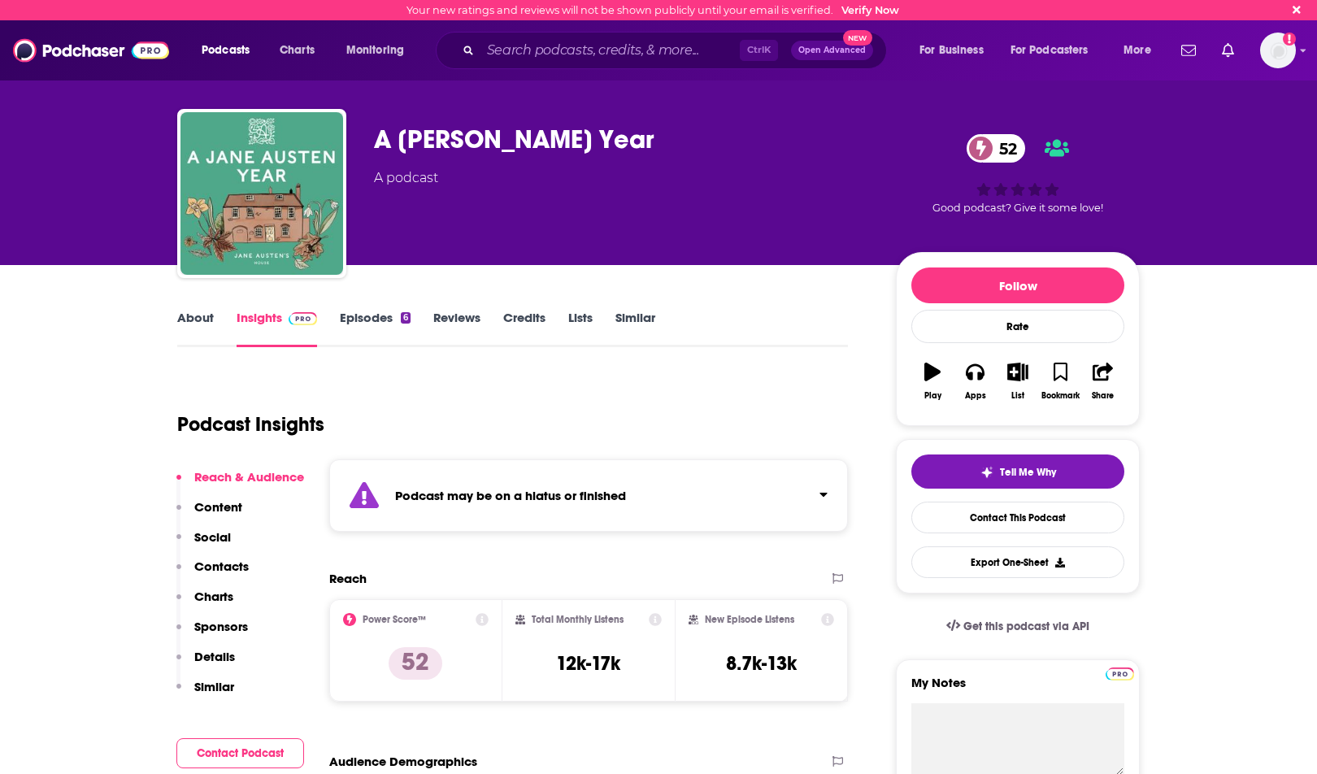
click at [350, 314] on link "Episodes 6" at bounding box center [375, 328] width 71 height 37
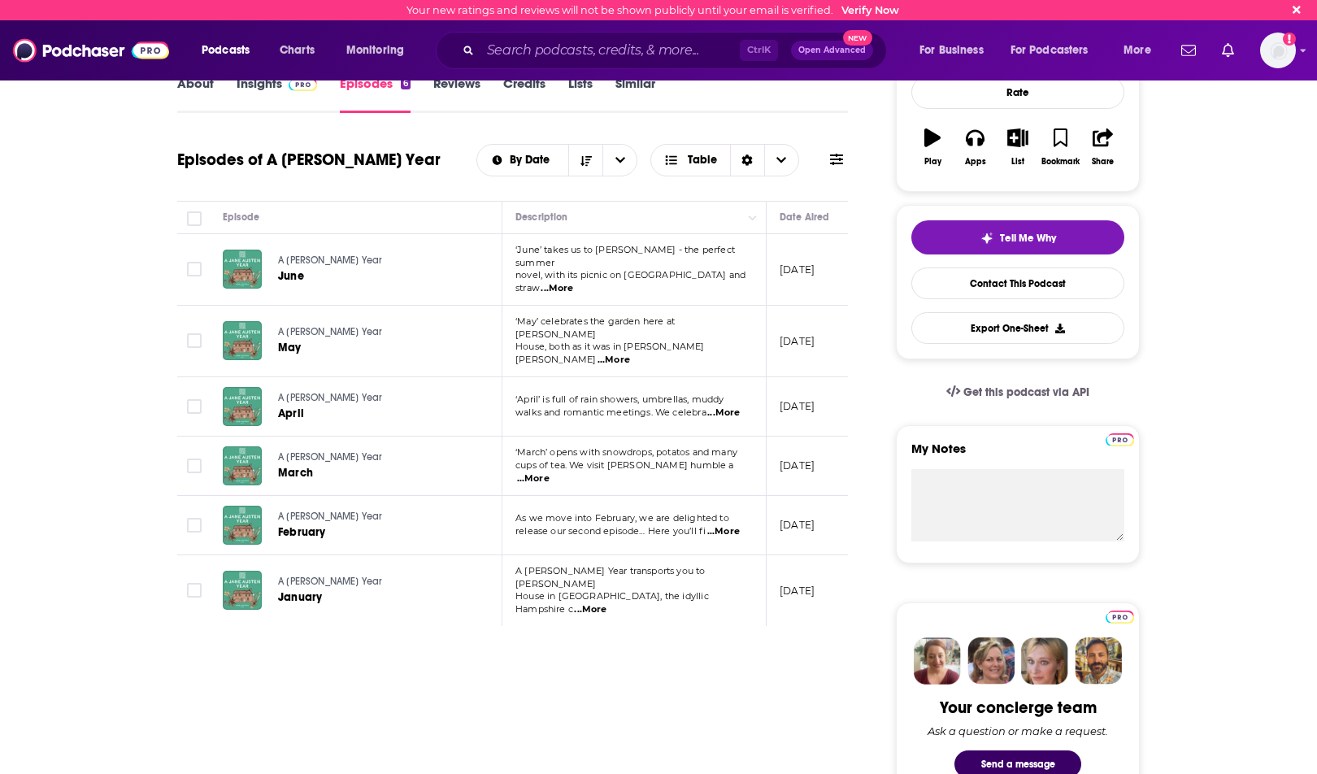
scroll to position [244, 0]
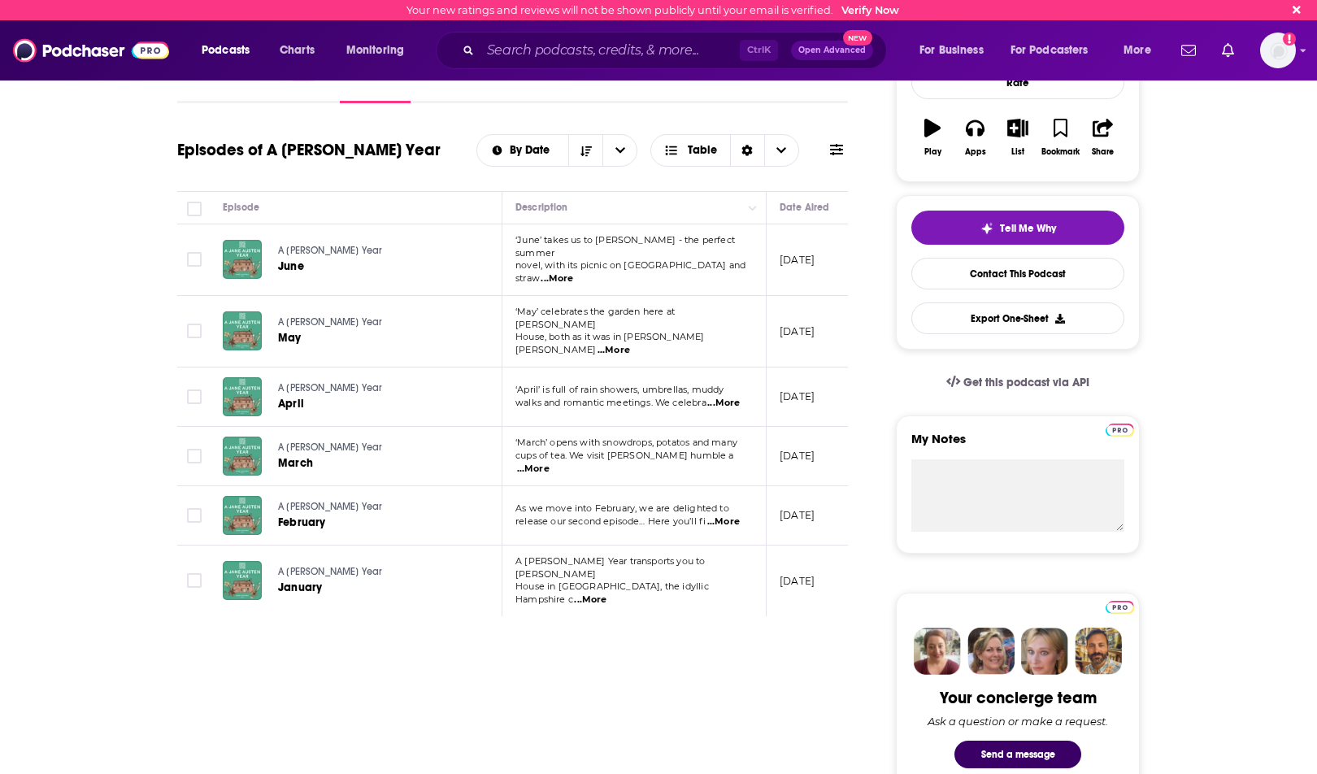
click at [573, 272] on span "...More" at bounding box center [557, 278] width 33 height 13
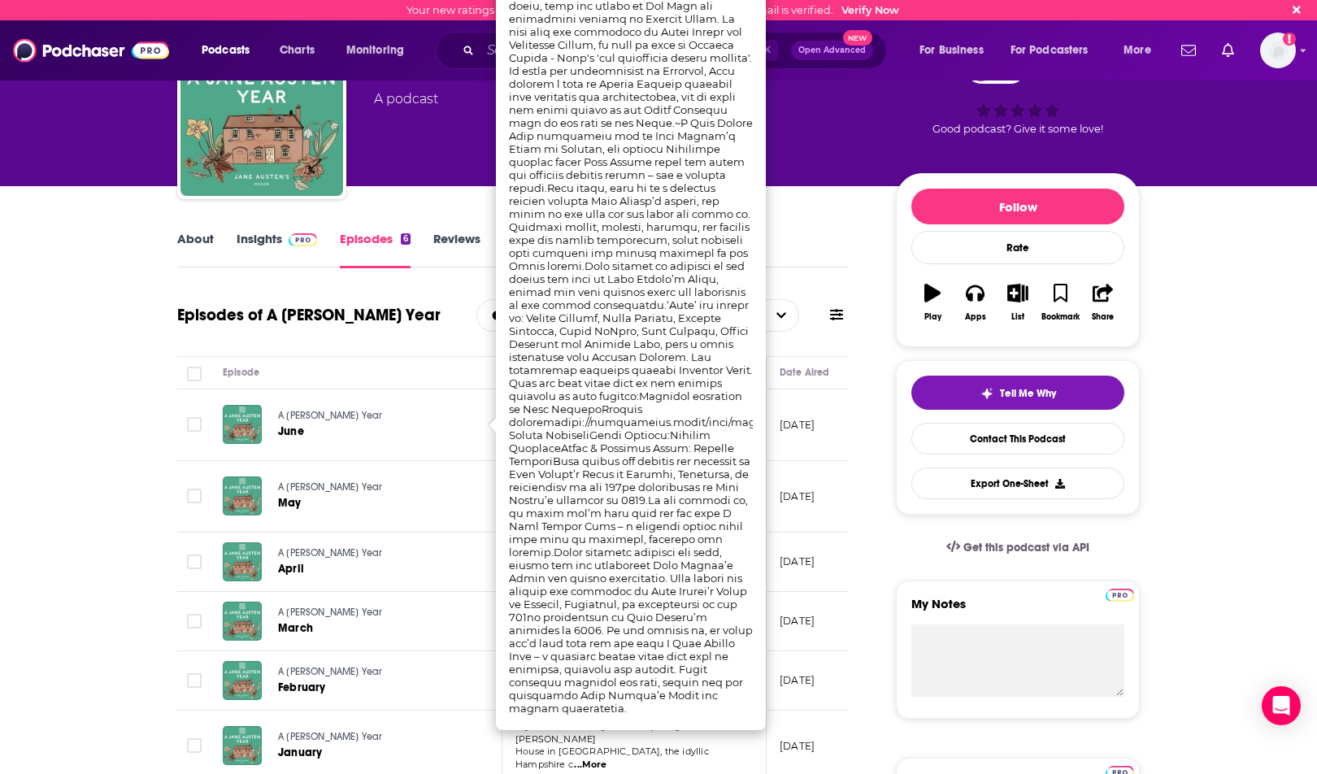
scroll to position [0, 0]
